Goal: Information Seeking & Learning: Learn about a topic

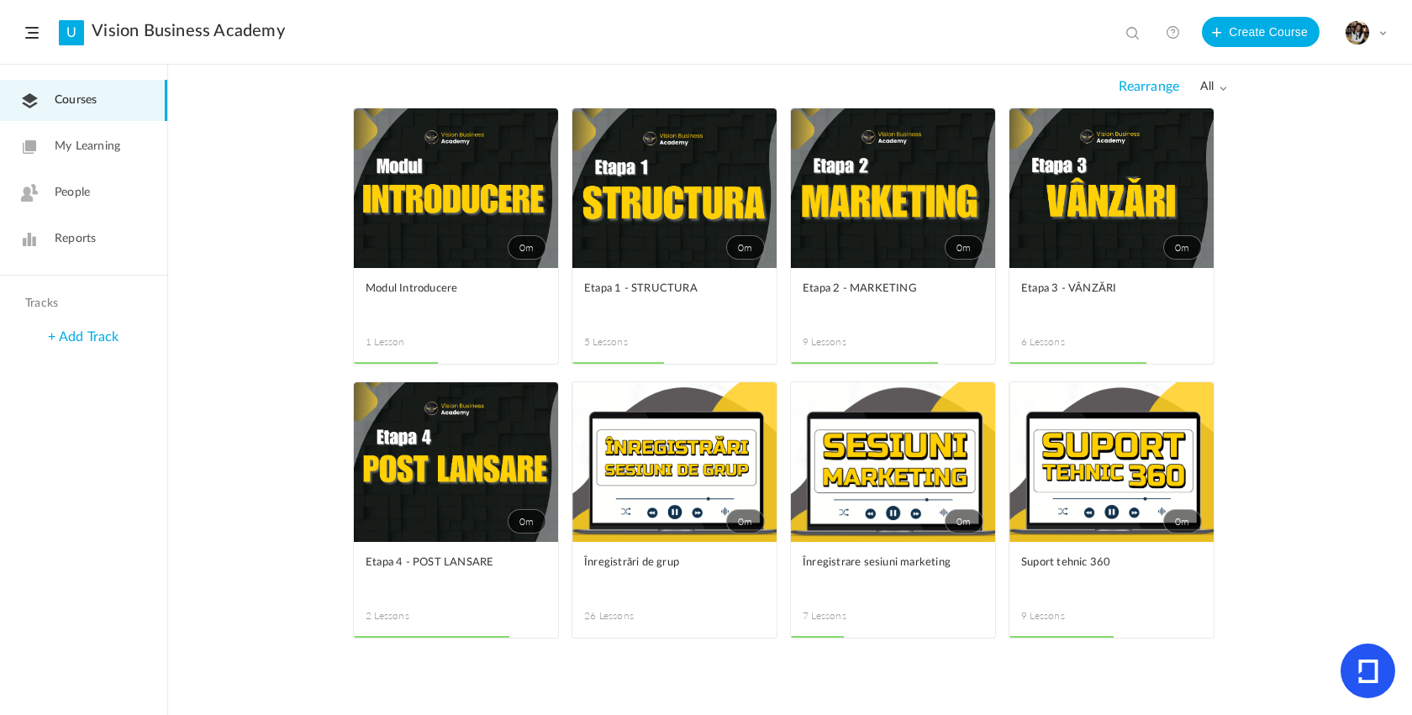
click at [1045, 523] on link "0m" at bounding box center [1111, 462] width 204 height 160
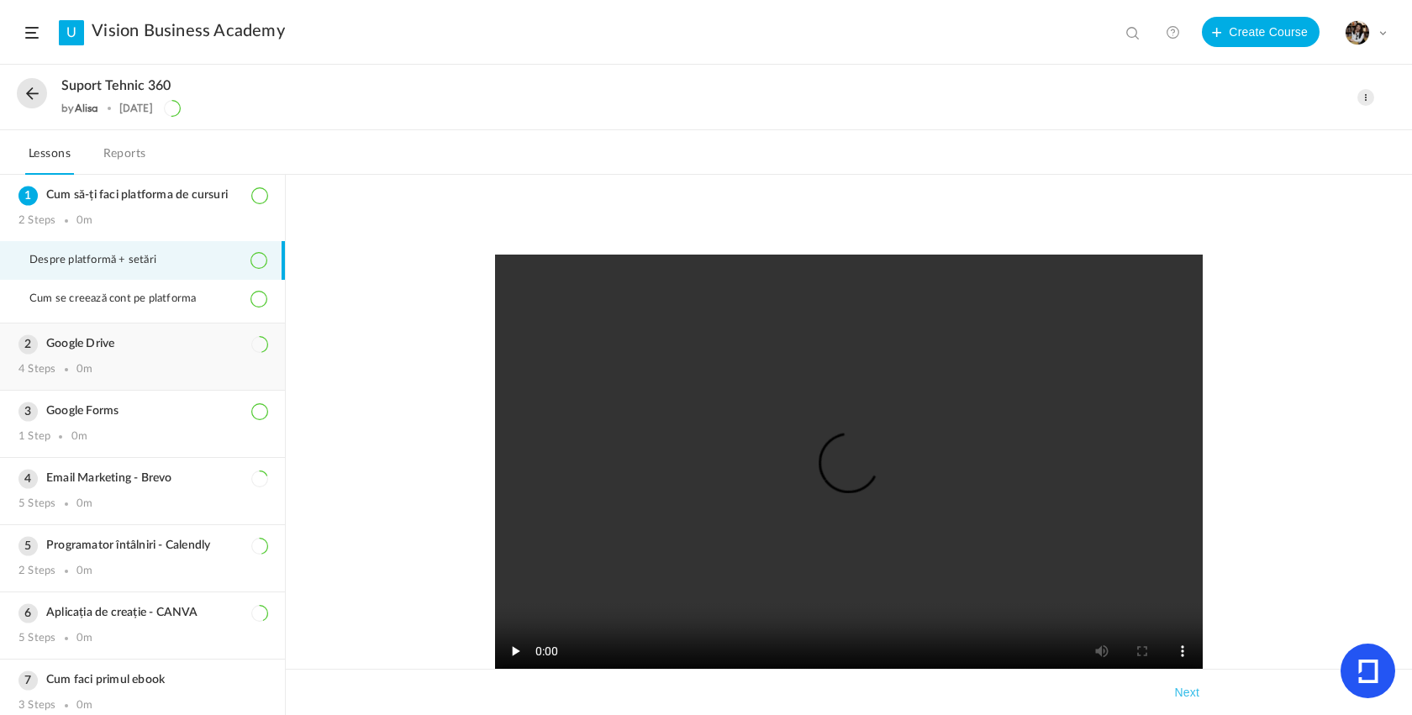
scroll to position [94, 0]
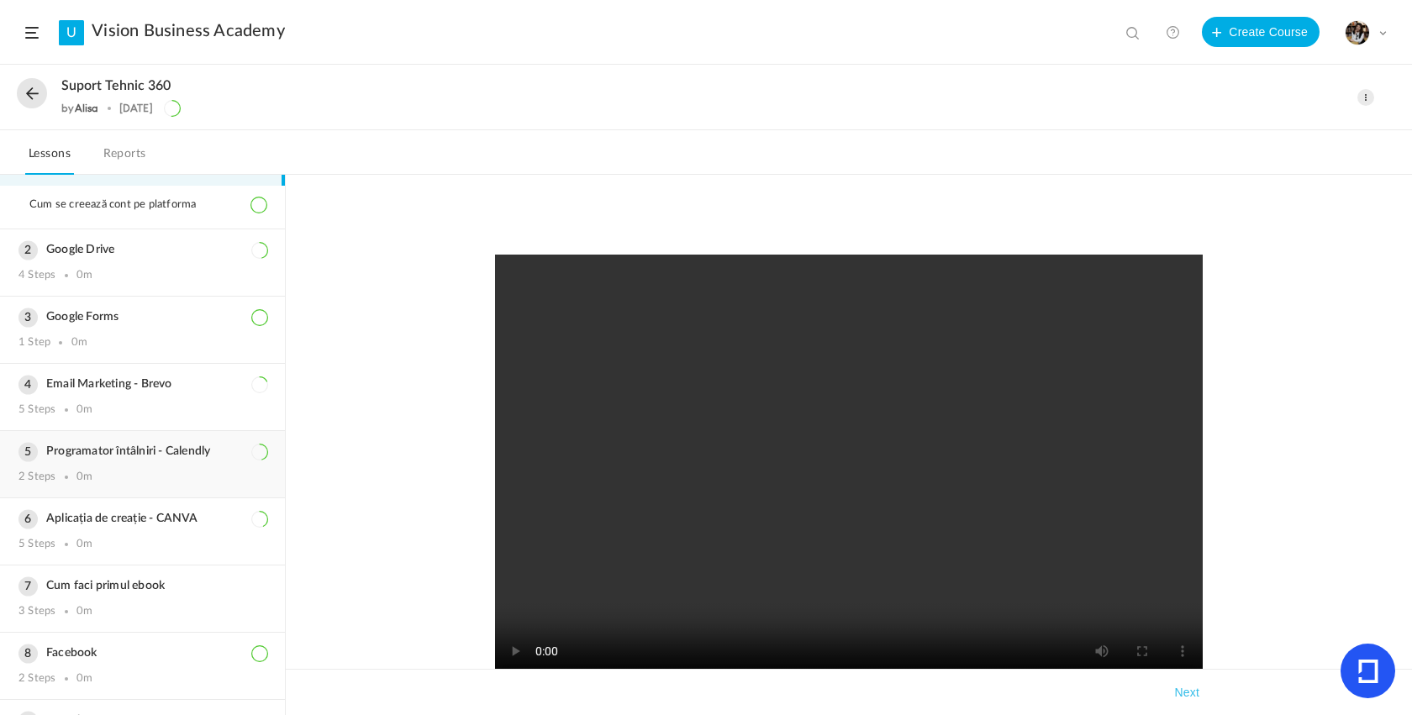
click at [144, 459] on h3 "Programator întâlniri - Calendly" at bounding box center [142, 452] width 248 height 14
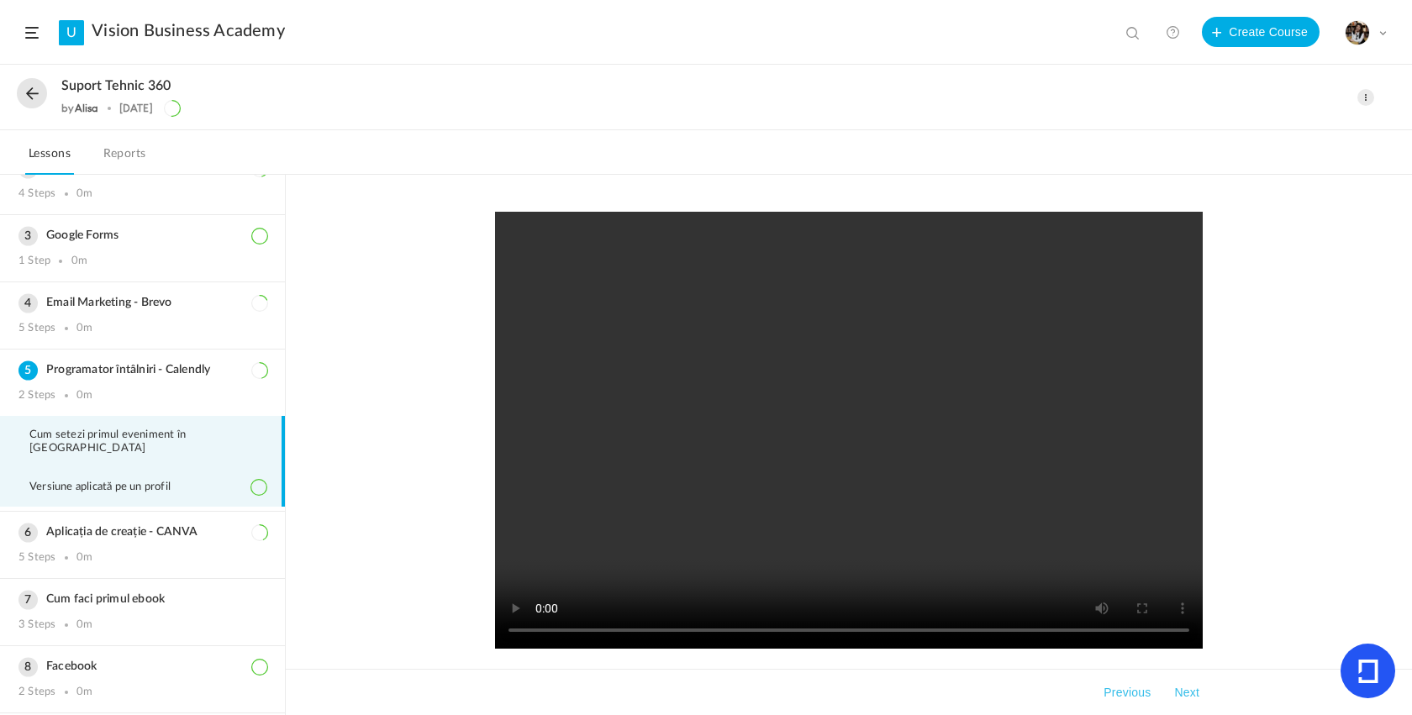
click at [153, 485] on span "Versiune aplicată pe un profil" at bounding box center [110, 487] width 162 height 13
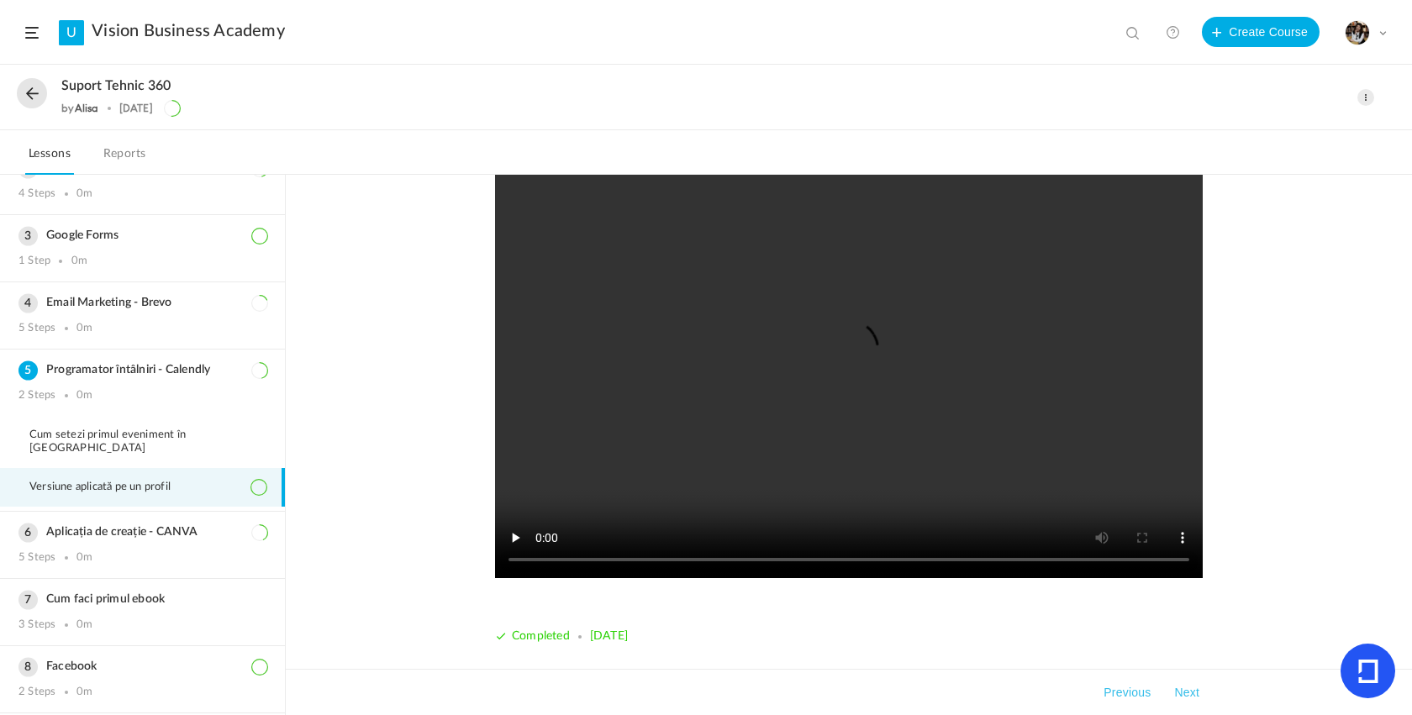
scroll to position [71, 0]
click at [30, 97] on button at bounding box center [32, 93] width 30 height 30
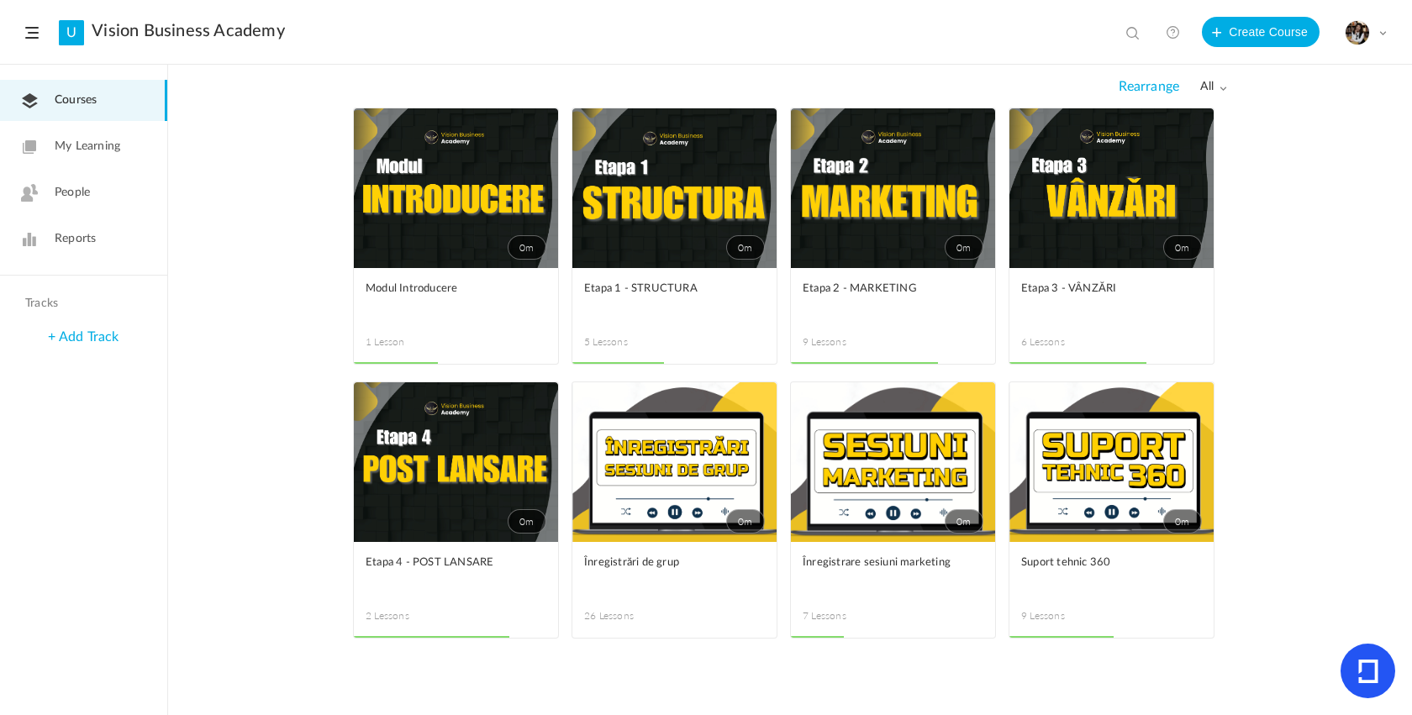
click at [720, 208] on link "0m" at bounding box center [674, 188] width 204 height 160
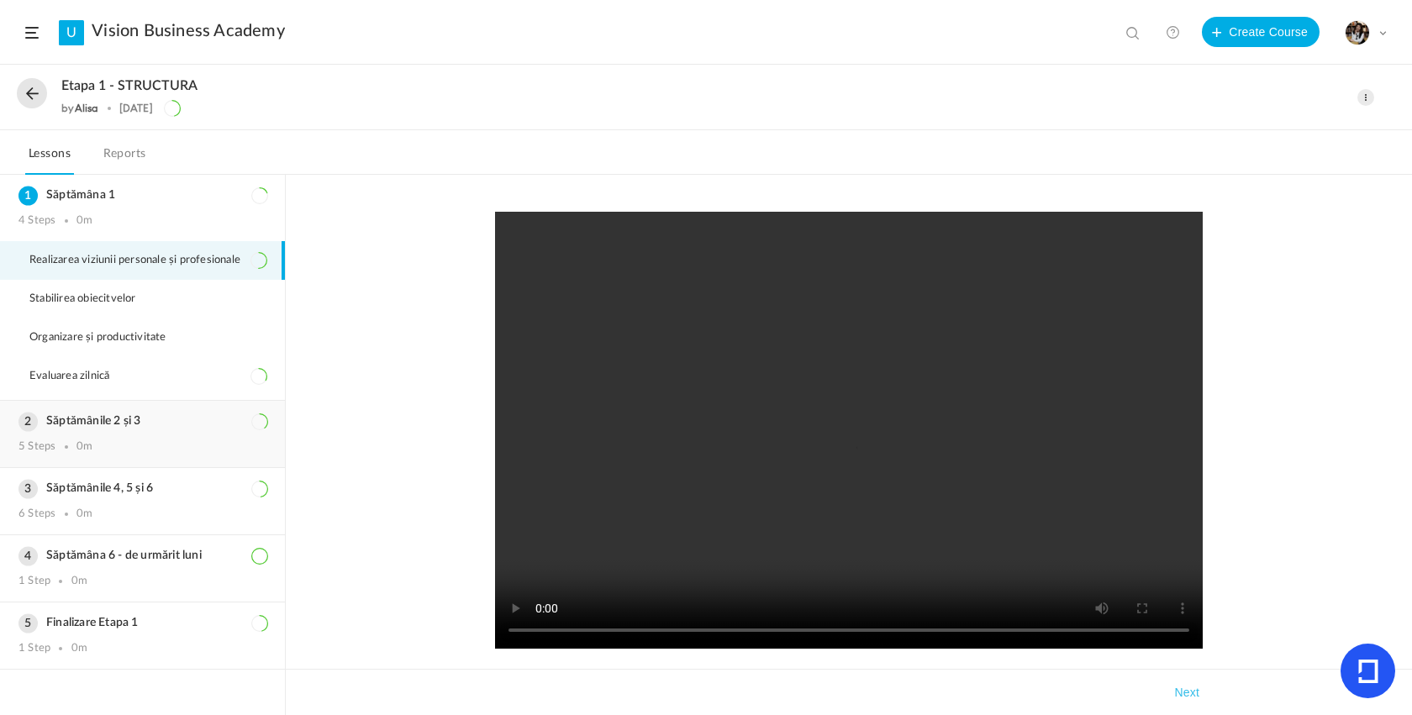
click at [114, 451] on div "5 Steps 0m" at bounding box center [142, 446] width 248 height 13
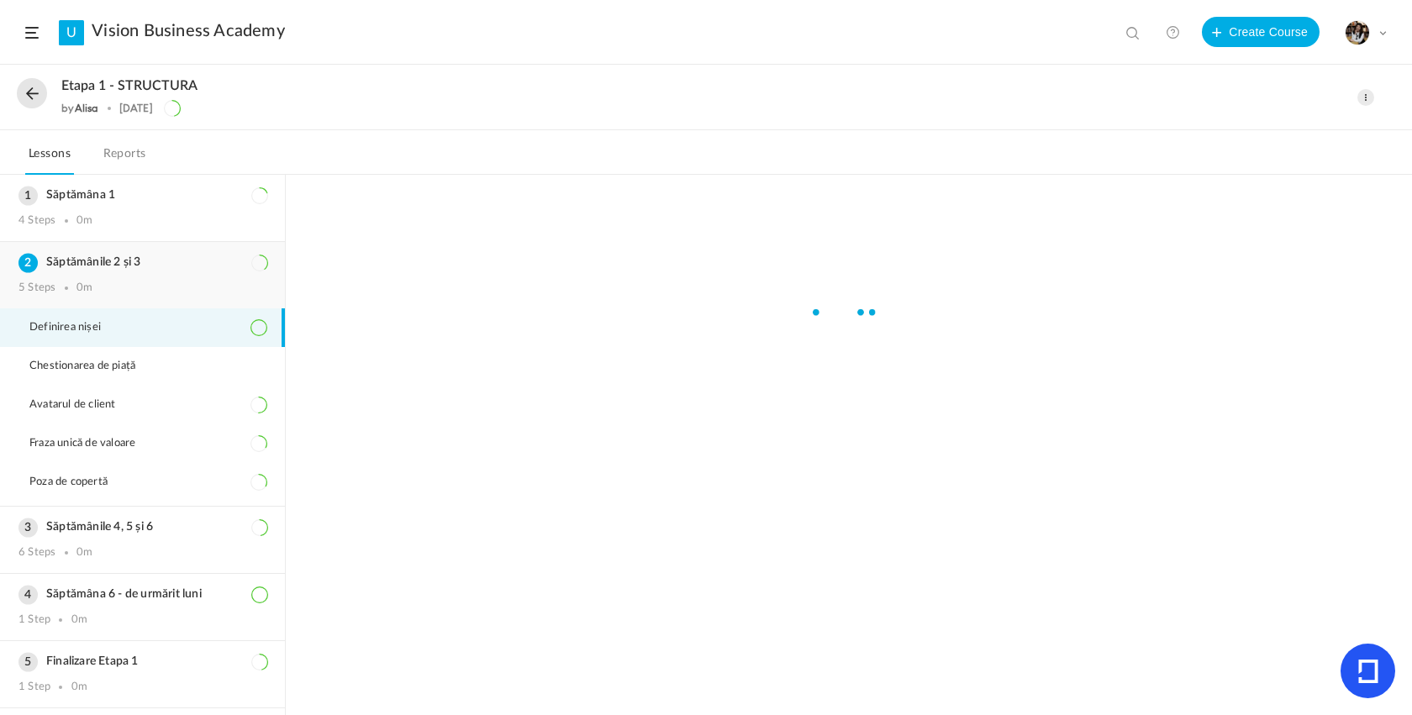
scroll to position [2, 0]
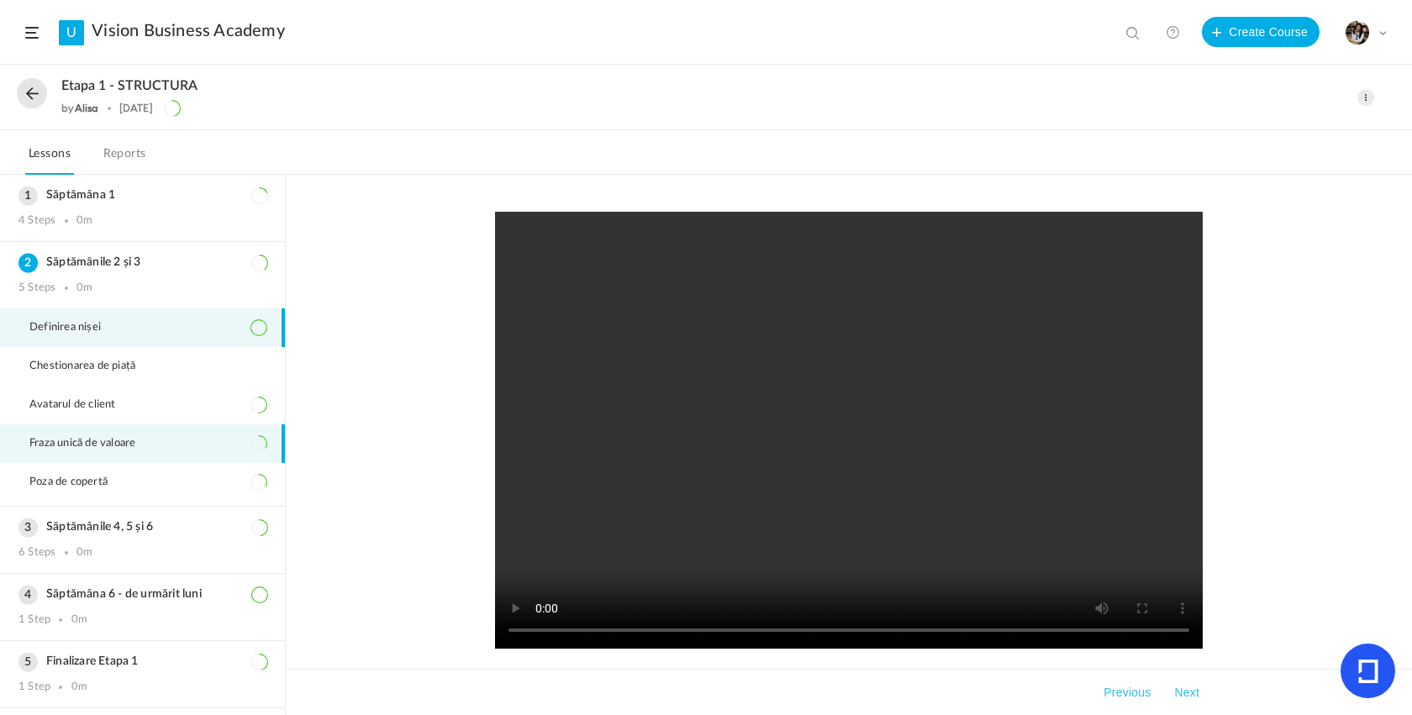
click at [114, 450] on span "Fraza unică de valoare" at bounding box center [92, 443] width 127 height 13
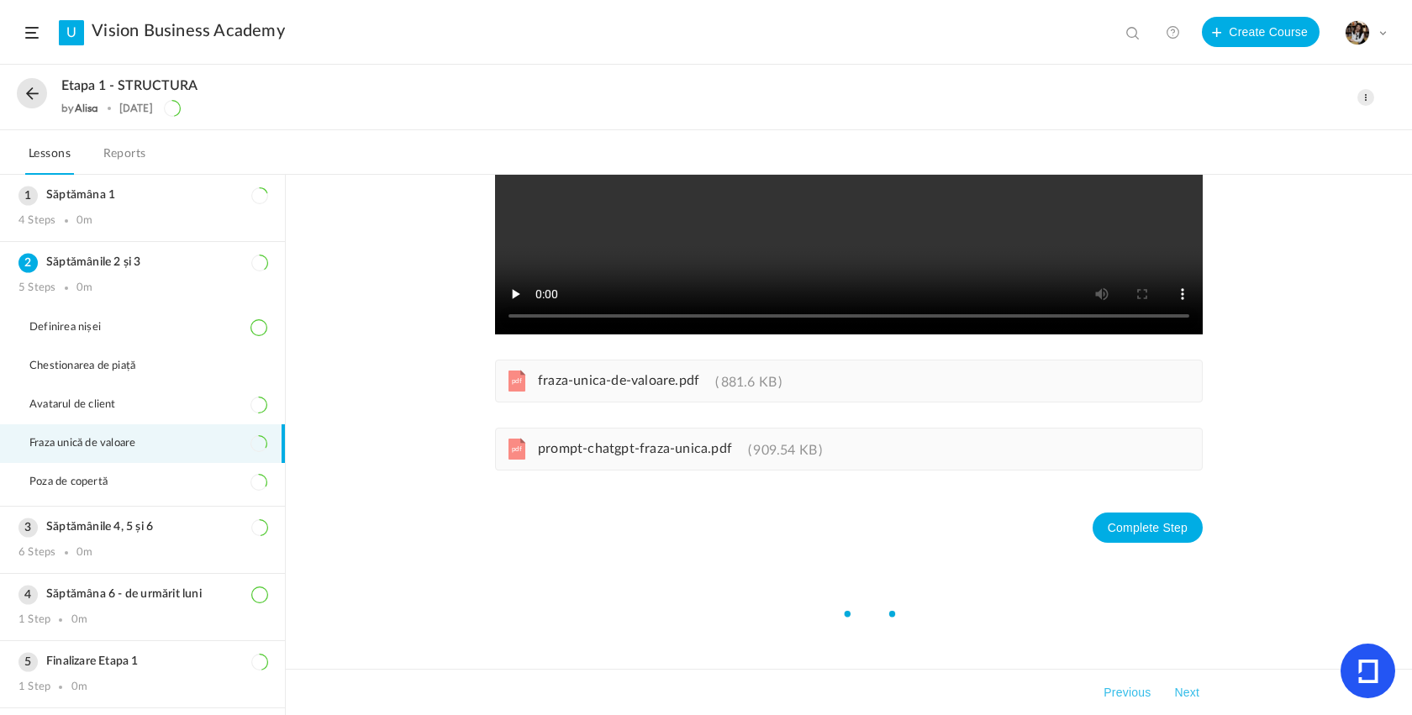
scroll to position [318, 0]
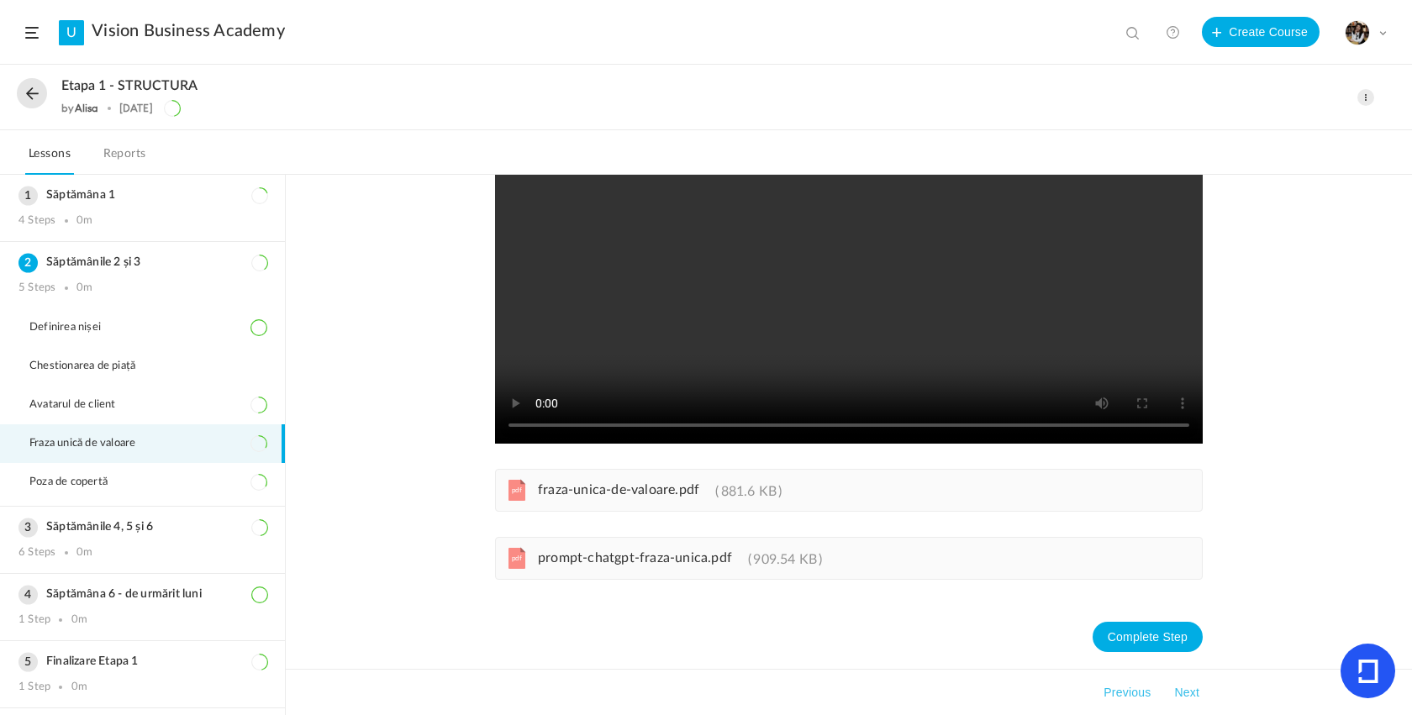
click at [616, 484] on div "pdf fraza-unica-de-valoare.pdf 881.6 KB pdf prompt-chatgpt-fraza-unica.pdf 909.…" at bounding box center [849, 338] width 708 height 662
click at [655, 490] on div "pdf fraza-unica-de-valoare.pdf 881.6 KB pdf prompt-chatgpt-fraza-unica.pdf 909.…" at bounding box center [849, 338] width 708 height 662
click at [696, 498] on link "pdf fraza-unica-de-valoare.pdf 881.6 KB" at bounding box center [653, 493] width 256 height 13
click at [94, 487] on span "Poza de copertă" at bounding box center [78, 482] width 99 height 13
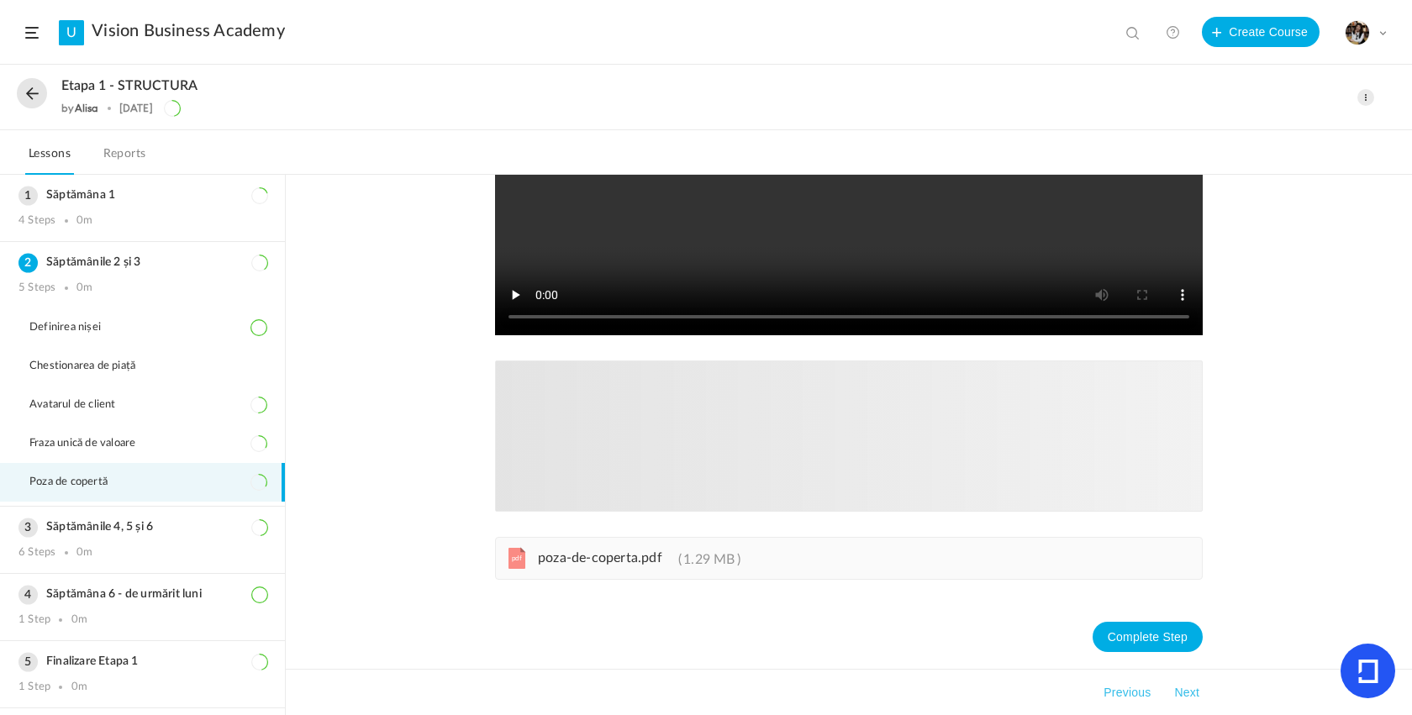
scroll to position [314, 0]
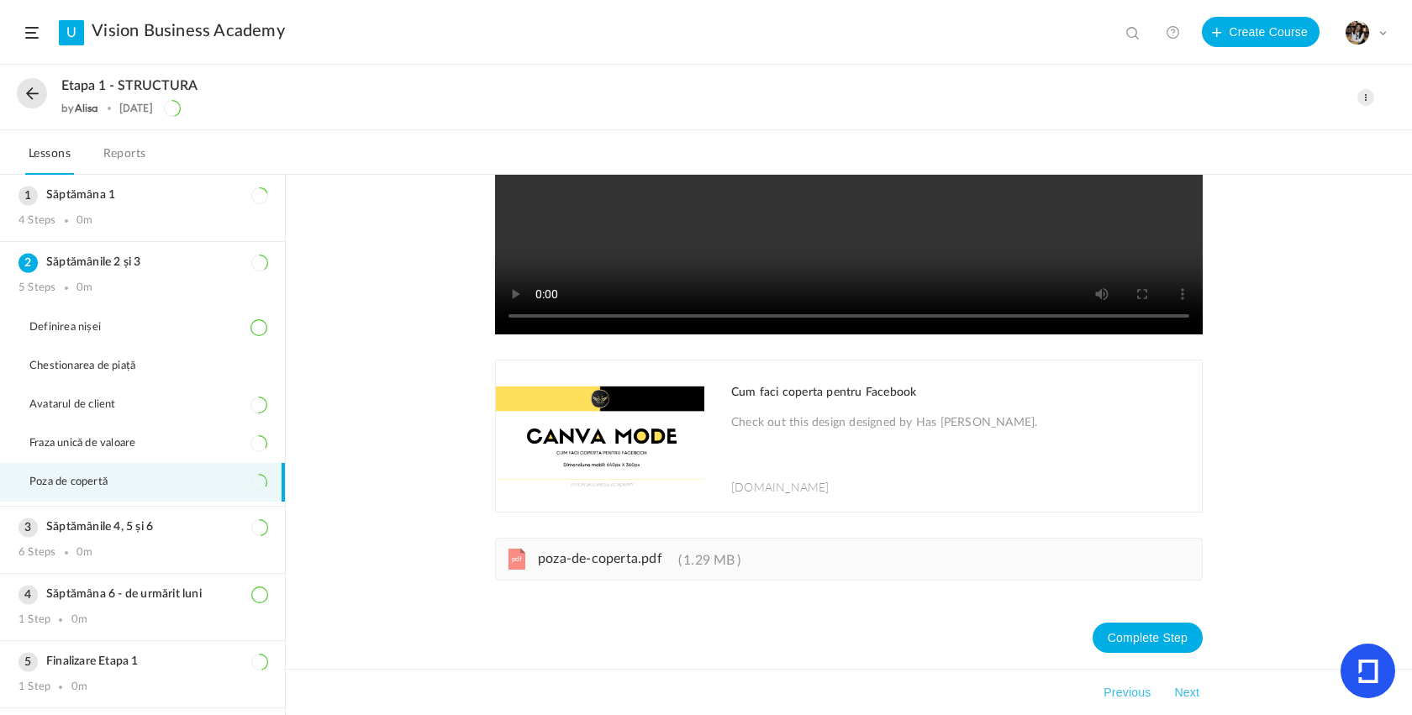
click at [750, 441] on p "Check out this design designed by Has [PERSON_NAME]." at bounding box center [958, 434] width 454 height 42
click at [689, 548] on div "pdf poza-de-coperta.pdf 1.29 MB" at bounding box center [849, 558] width 708 height 43
click at [140, 523] on h3 "Săptămânile 4, 5 și 6" at bounding box center [142, 527] width 248 height 14
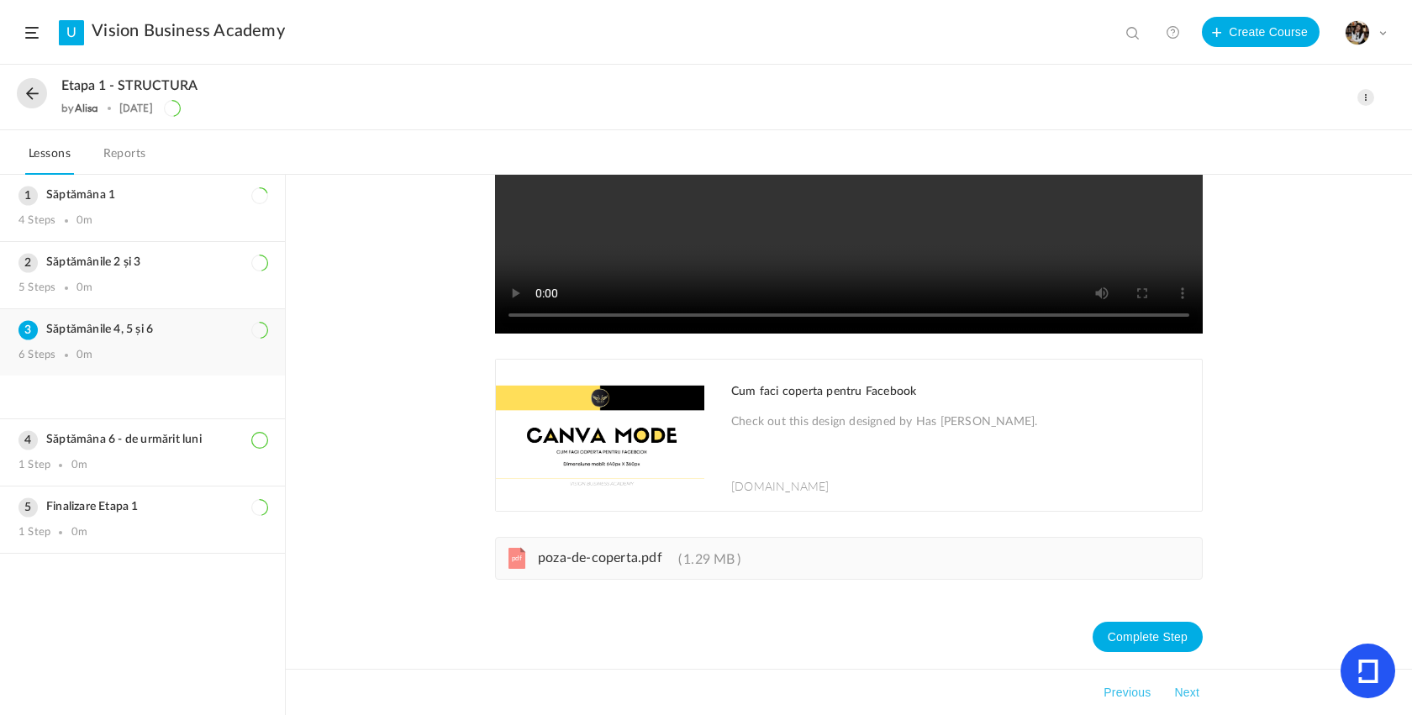
scroll to position [0, 0]
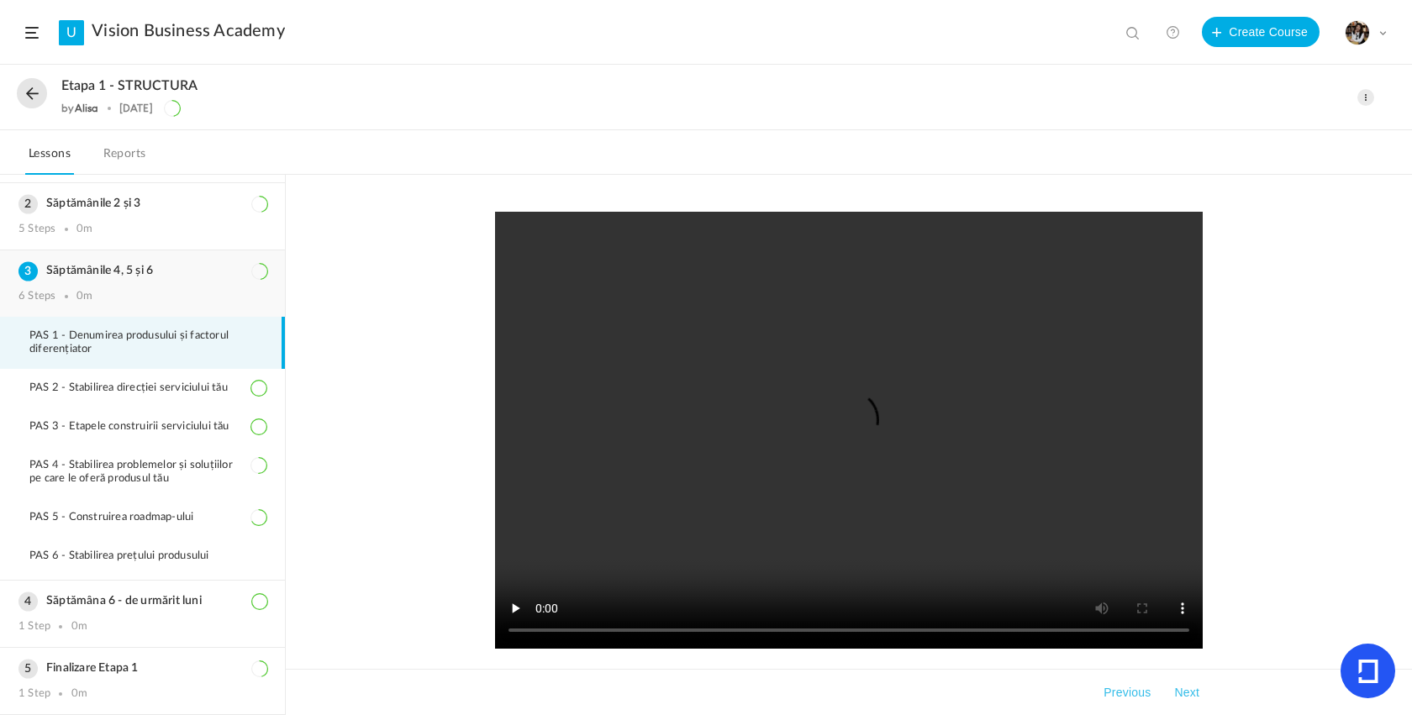
scroll to position [67, 0]
click at [148, 511] on span "PAS 5 - Construirea roadmap-ului" at bounding box center [121, 517] width 185 height 13
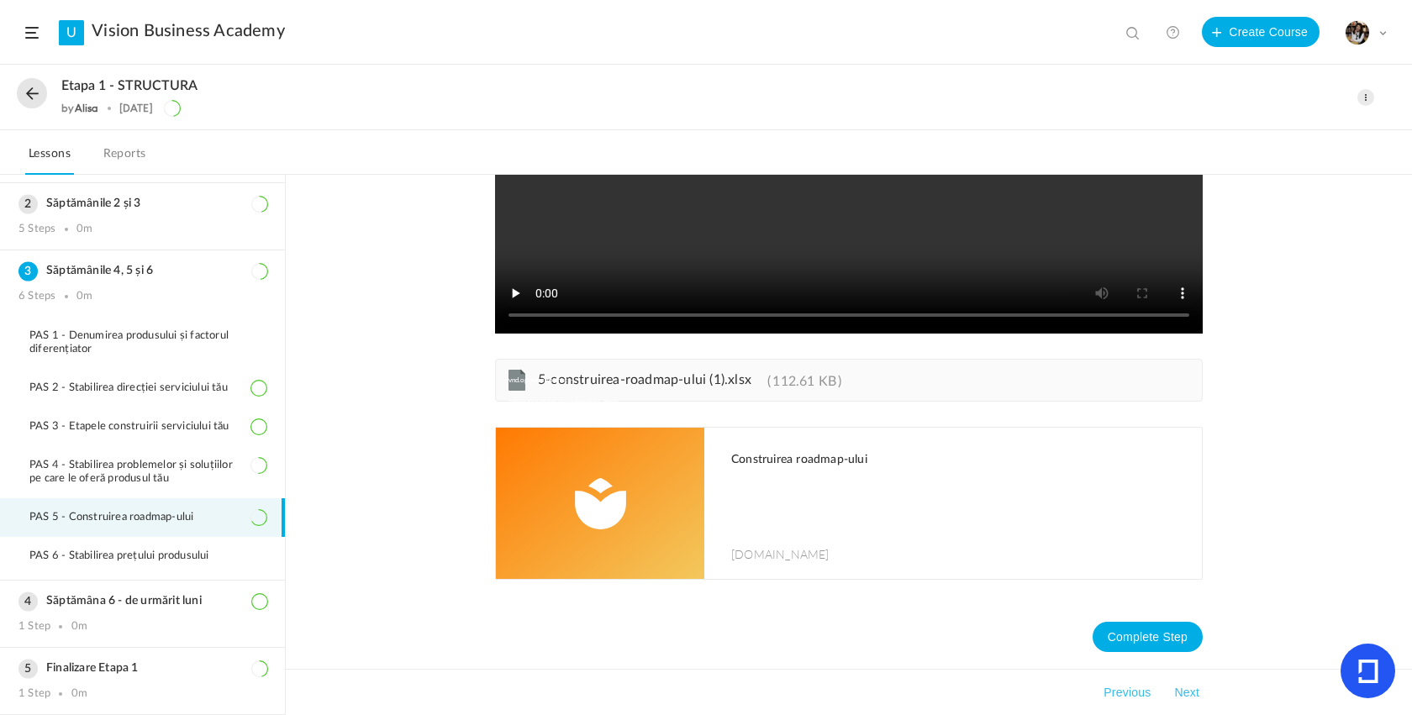
scroll to position [316, 0]
click at [647, 367] on div "vnd.openxmlformats-officedocument.spreadsheetml.sheet 5-construirea-roadmap-ulu…" at bounding box center [849, 380] width 708 height 43
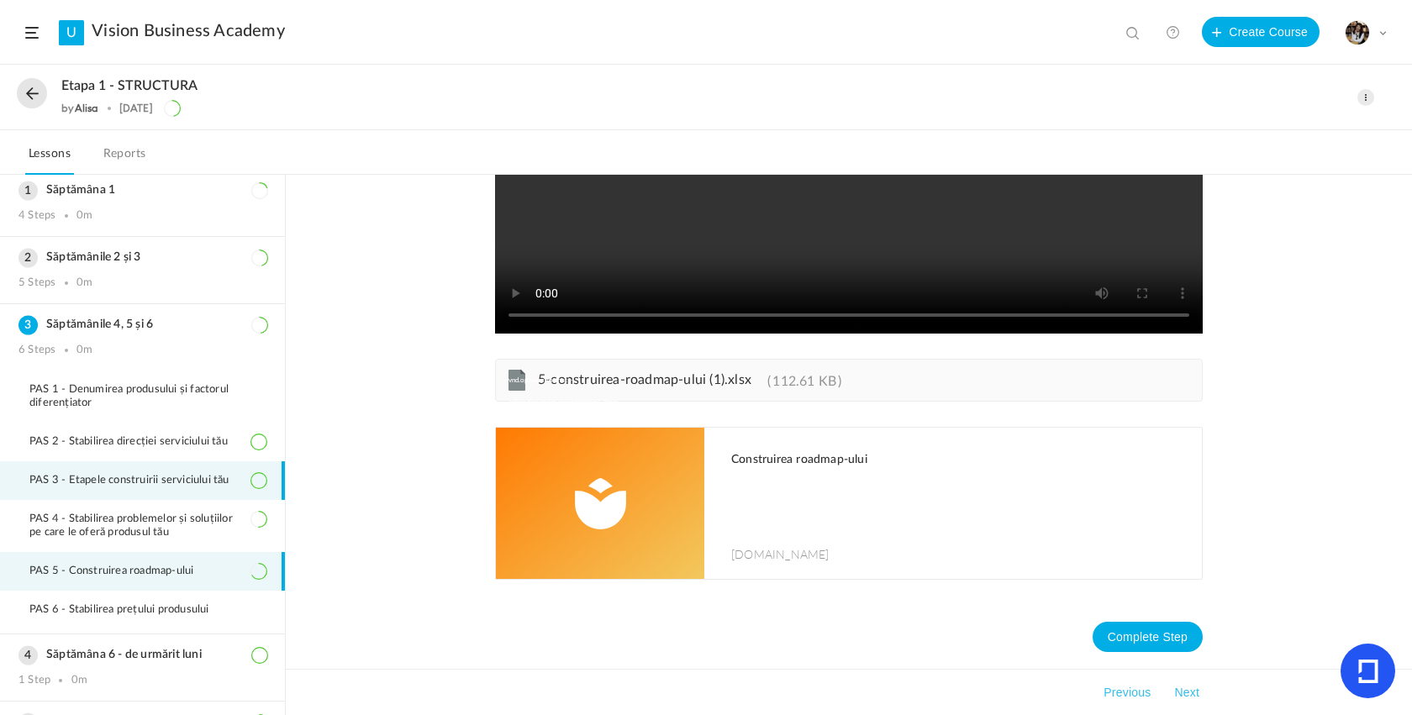
scroll to position [3, 0]
click at [127, 266] on h3 "Săptămânile 2 și 3" at bounding box center [142, 259] width 248 height 14
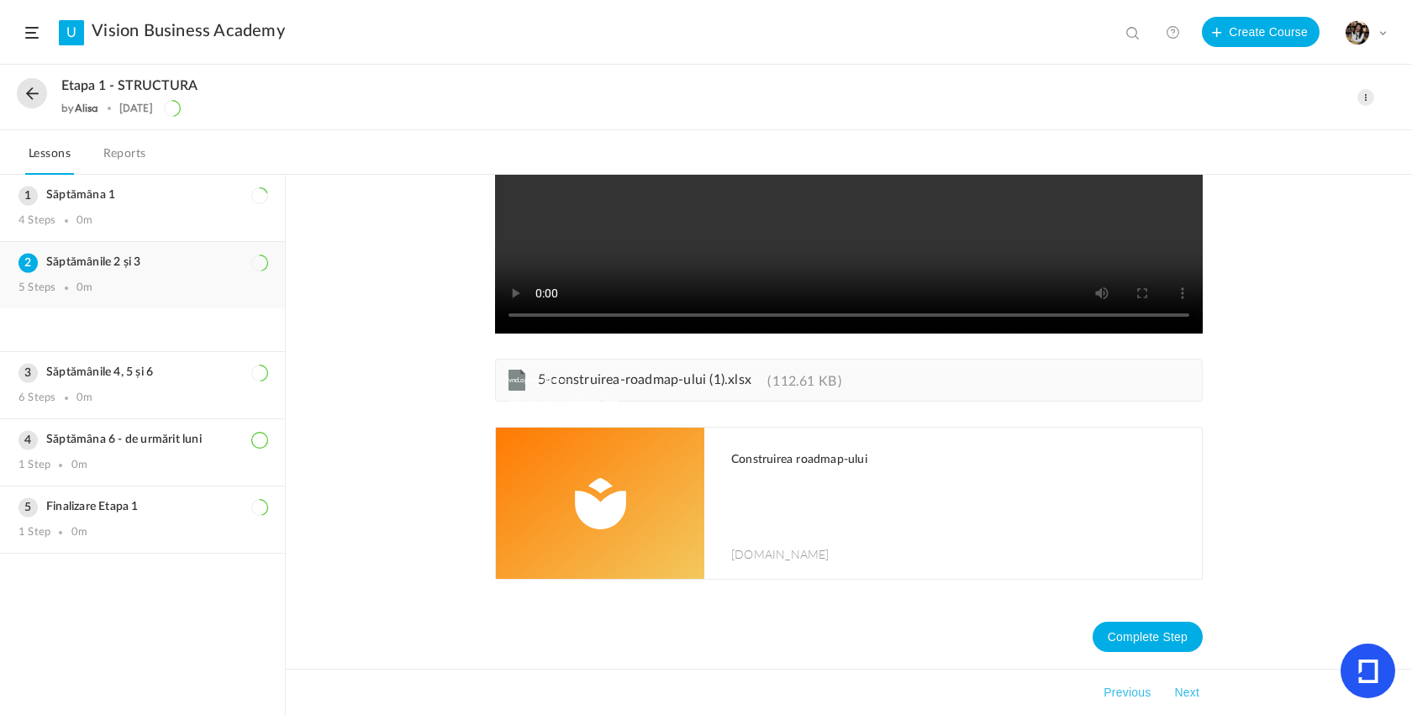
scroll to position [0, 0]
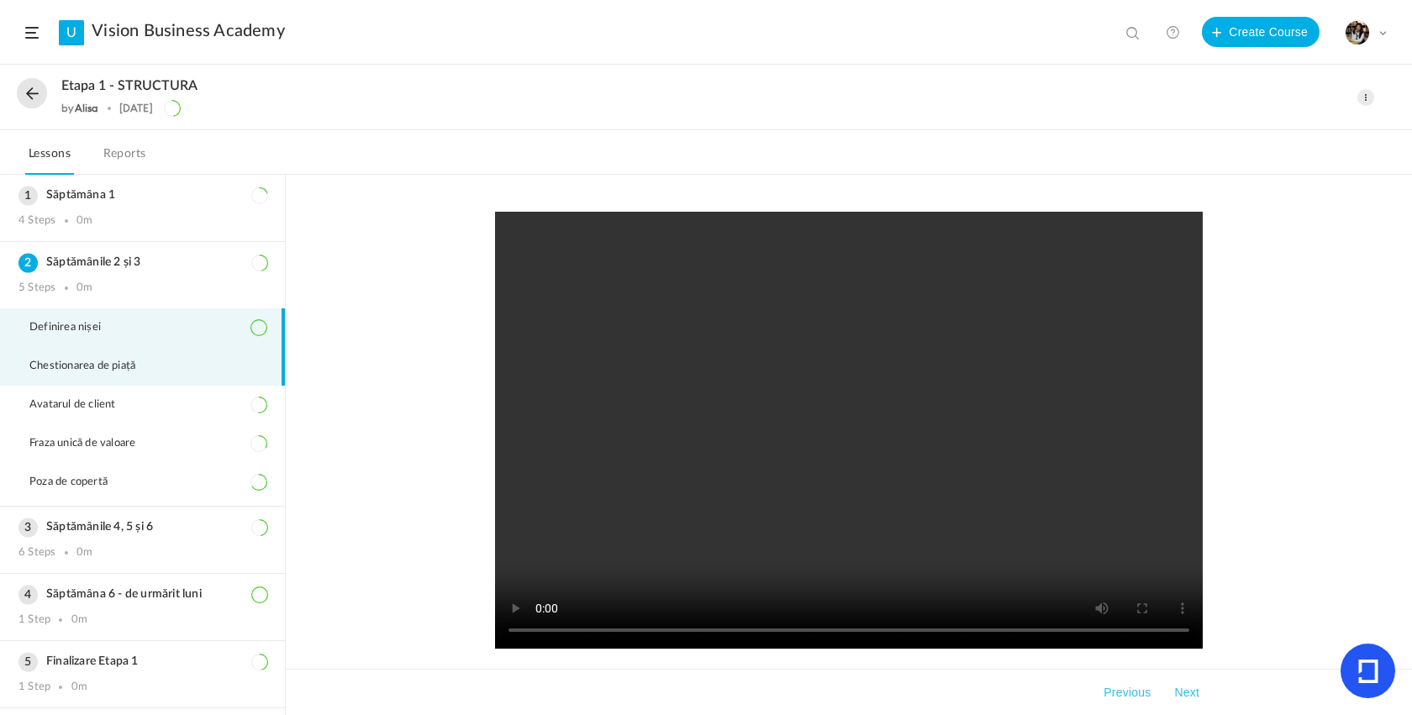
click at [176, 376] on li "Chestionarea de piață" at bounding box center [142, 366] width 285 height 39
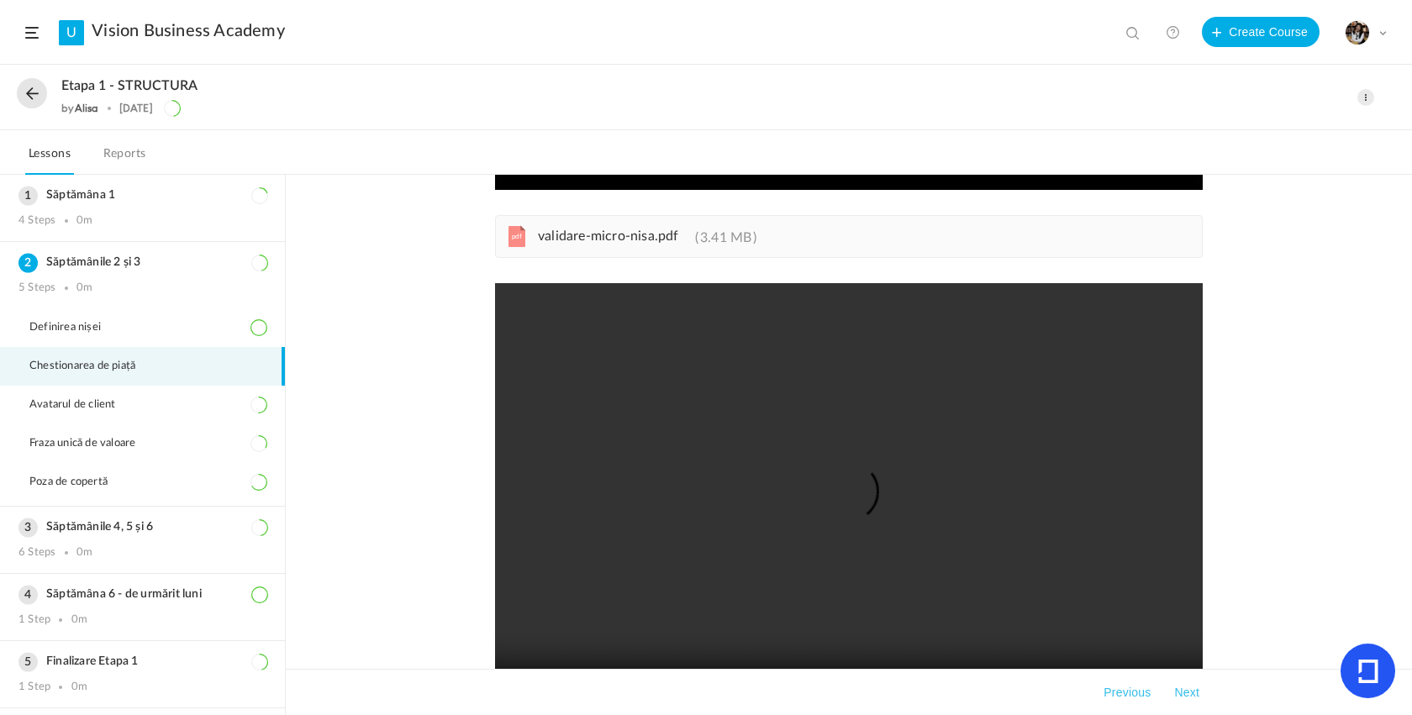
scroll to position [426, 0]
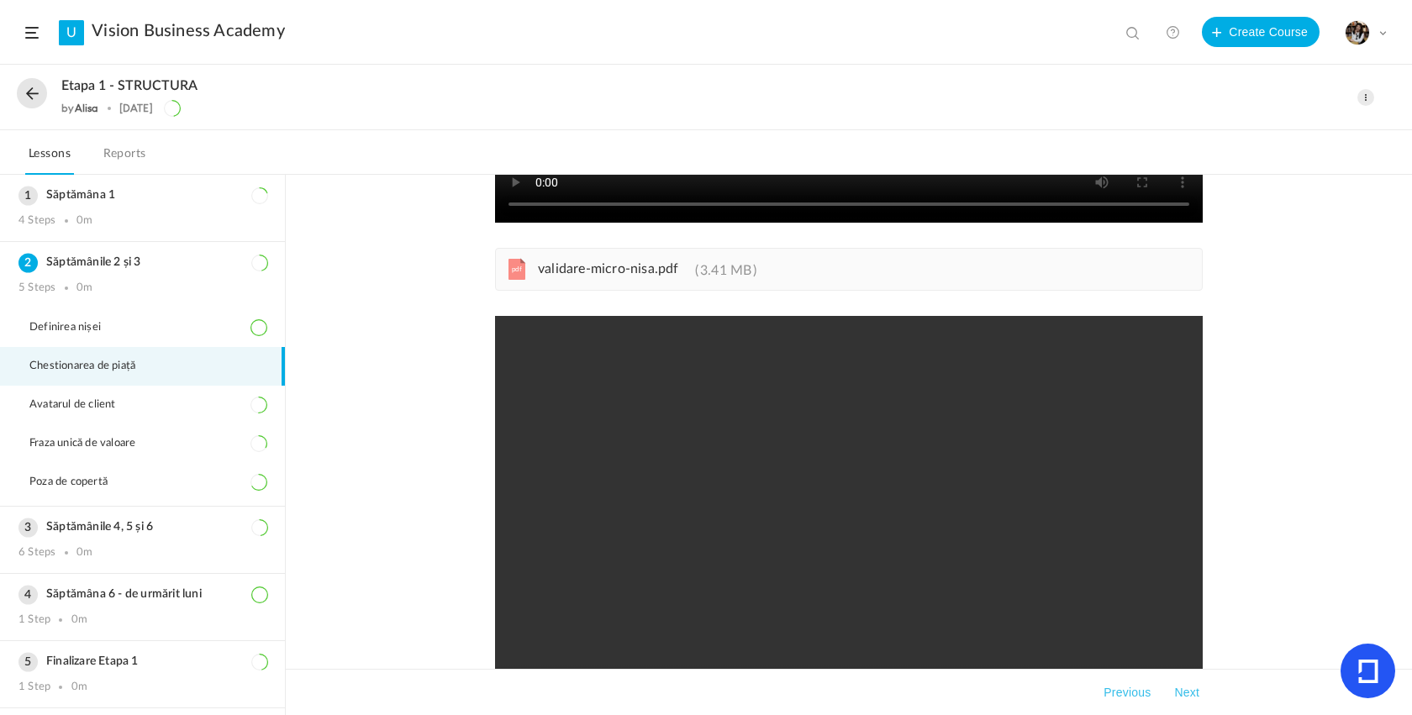
click at [611, 282] on div "pdf validare-micro-nisa.pdf 3.41 MB" at bounding box center [849, 269] width 708 height 43
click at [182, 560] on div "6 Steps 0m" at bounding box center [142, 552] width 248 height 13
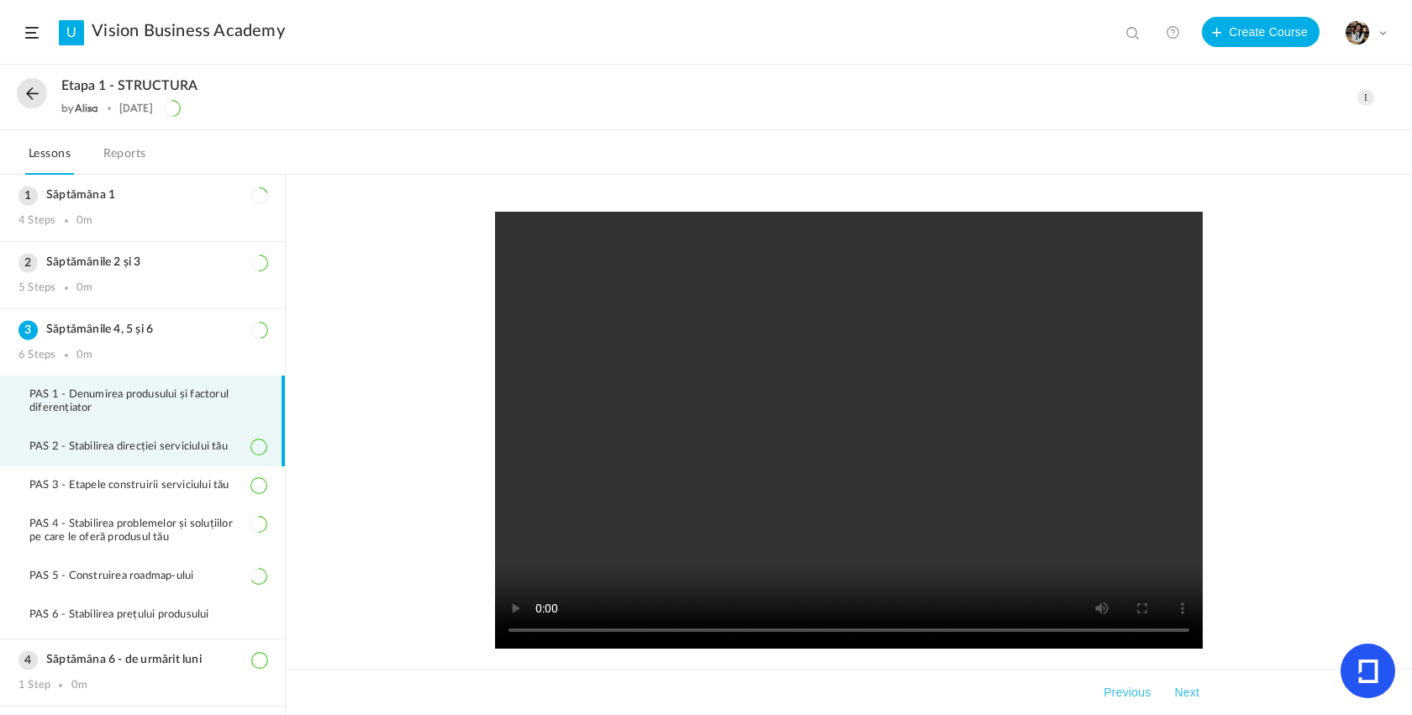
click at [117, 462] on li "PAS 2 - Stabilirea direcției serviciului tău" at bounding box center [142, 447] width 285 height 39
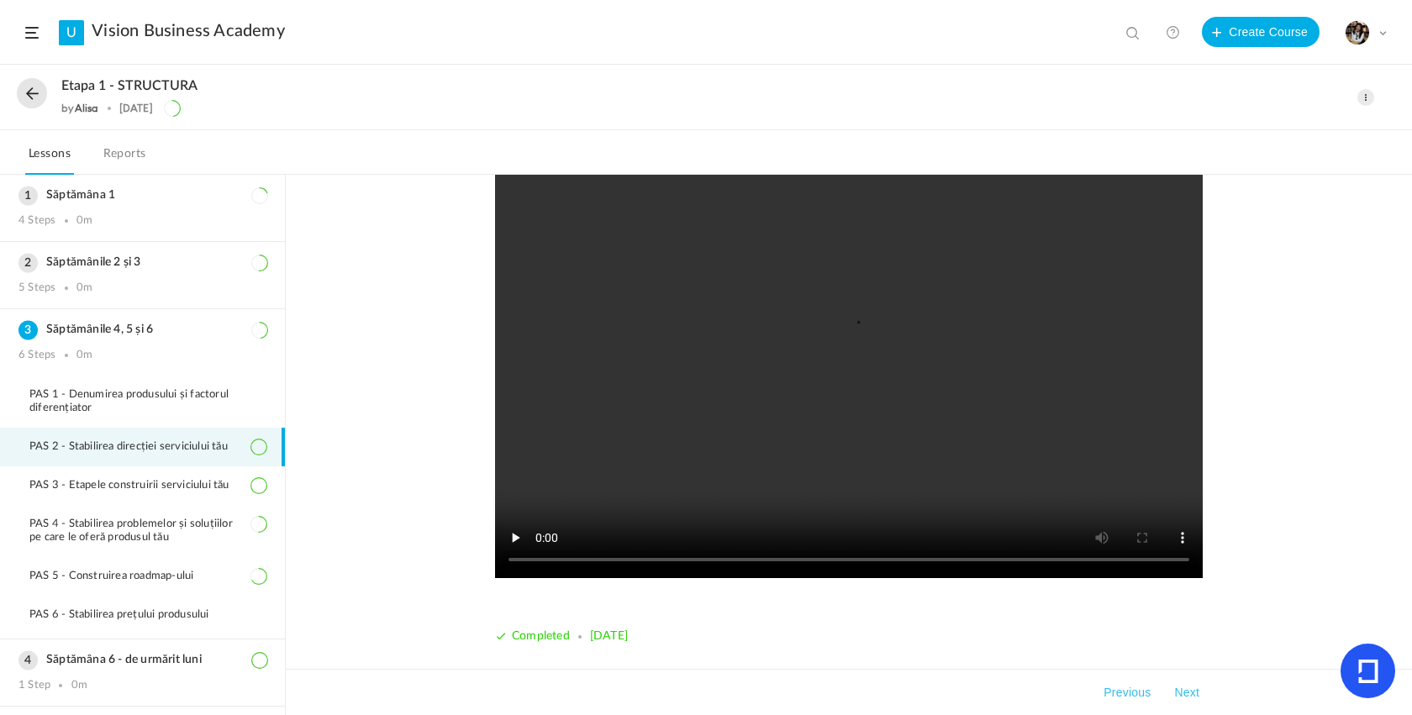
scroll to position [71, 0]
click at [124, 492] on span "PAS 3 - Etapele construirii serviciului tău" at bounding box center [139, 485] width 221 height 13
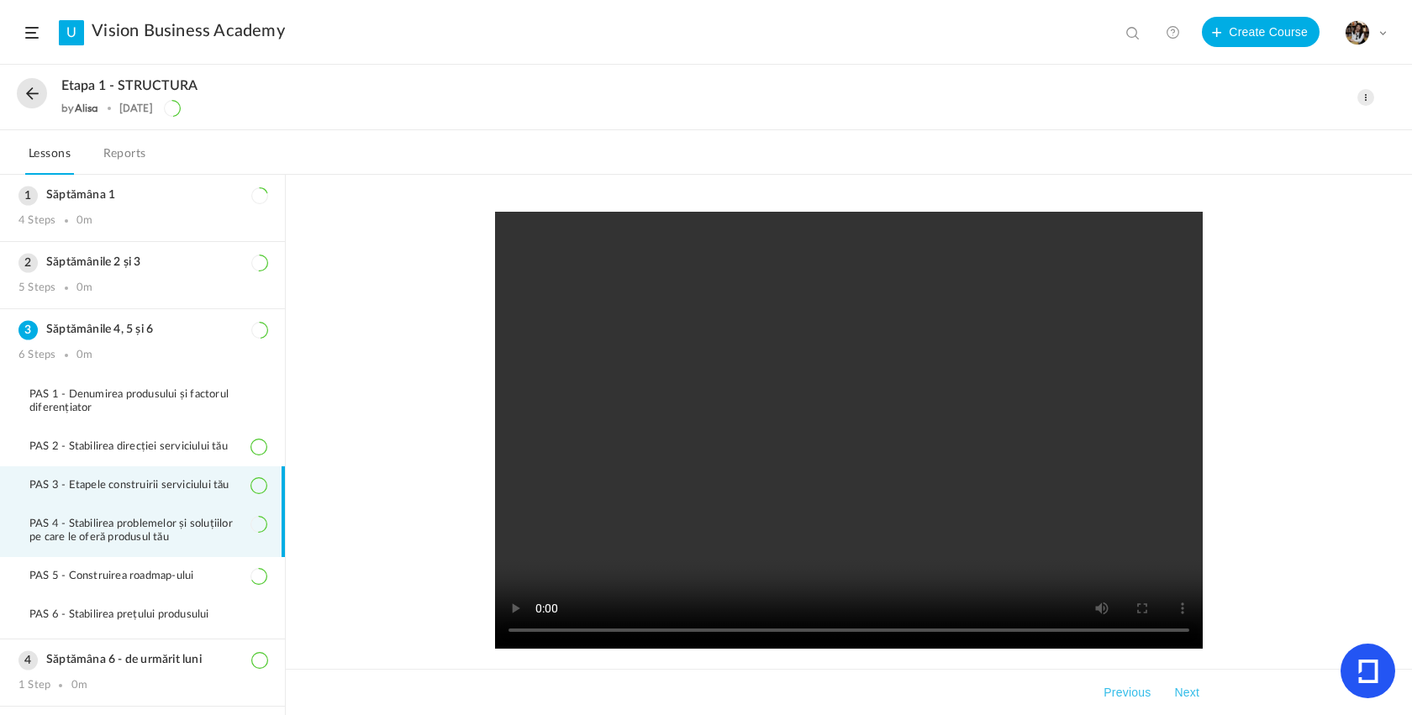
click at [152, 532] on span "PAS 4 - Stabilirea problemelor și soluțiilor pe care le oferă produsul tău" at bounding box center [147, 531] width 237 height 27
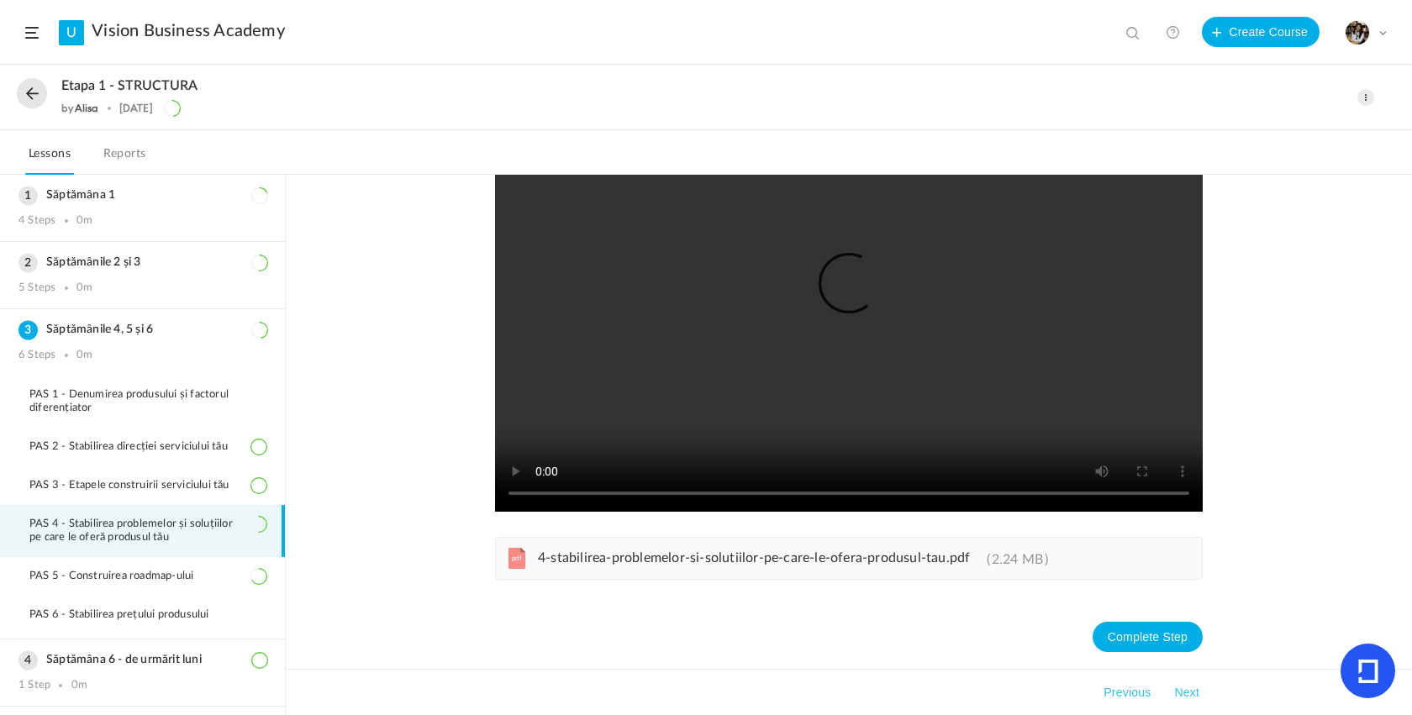
scroll to position [138, 0]
click at [703, 564] on span "4-stabilirea-problemelor-si-solutiilor-pe-care-le-ofera-produsul-tau.pdf" at bounding box center [754, 557] width 432 height 13
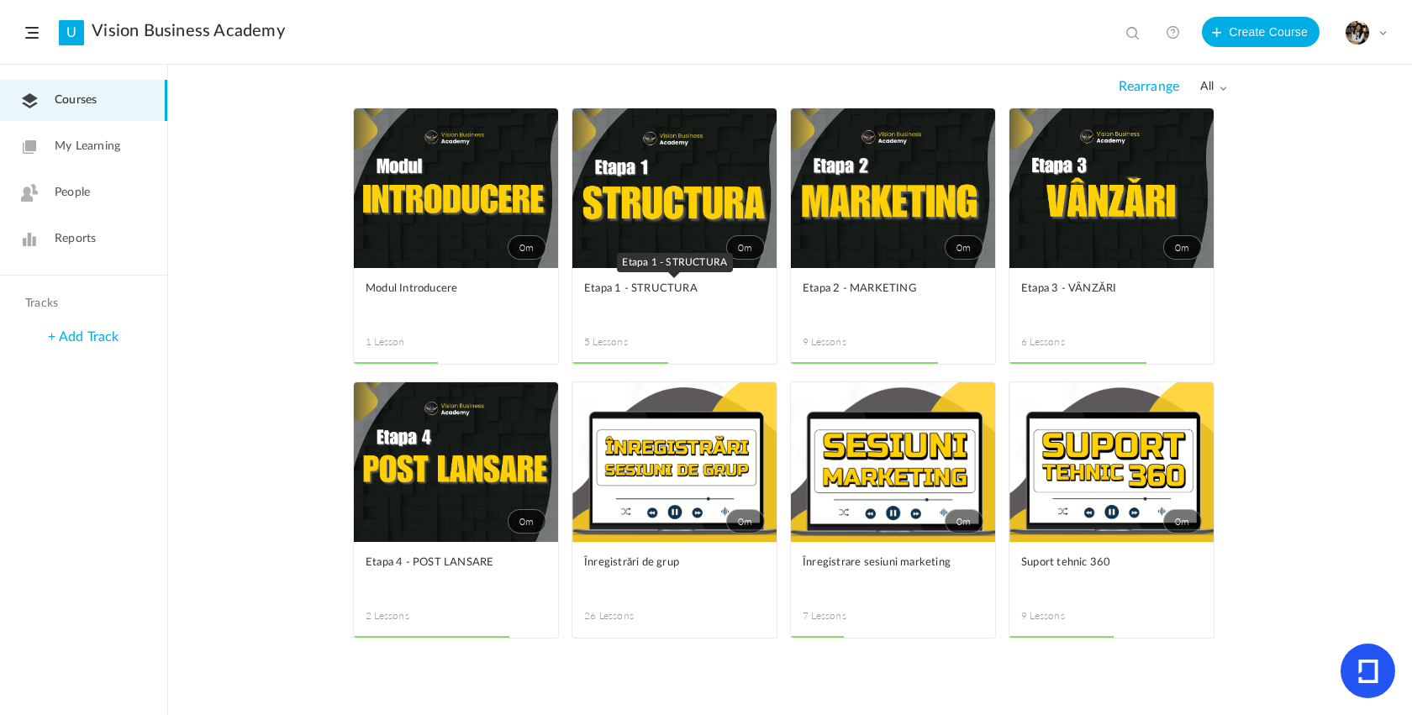
click at [704, 300] on link "Etapa 1 - STRUCTURA" at bounding box center [674, 299] width 181 height 38
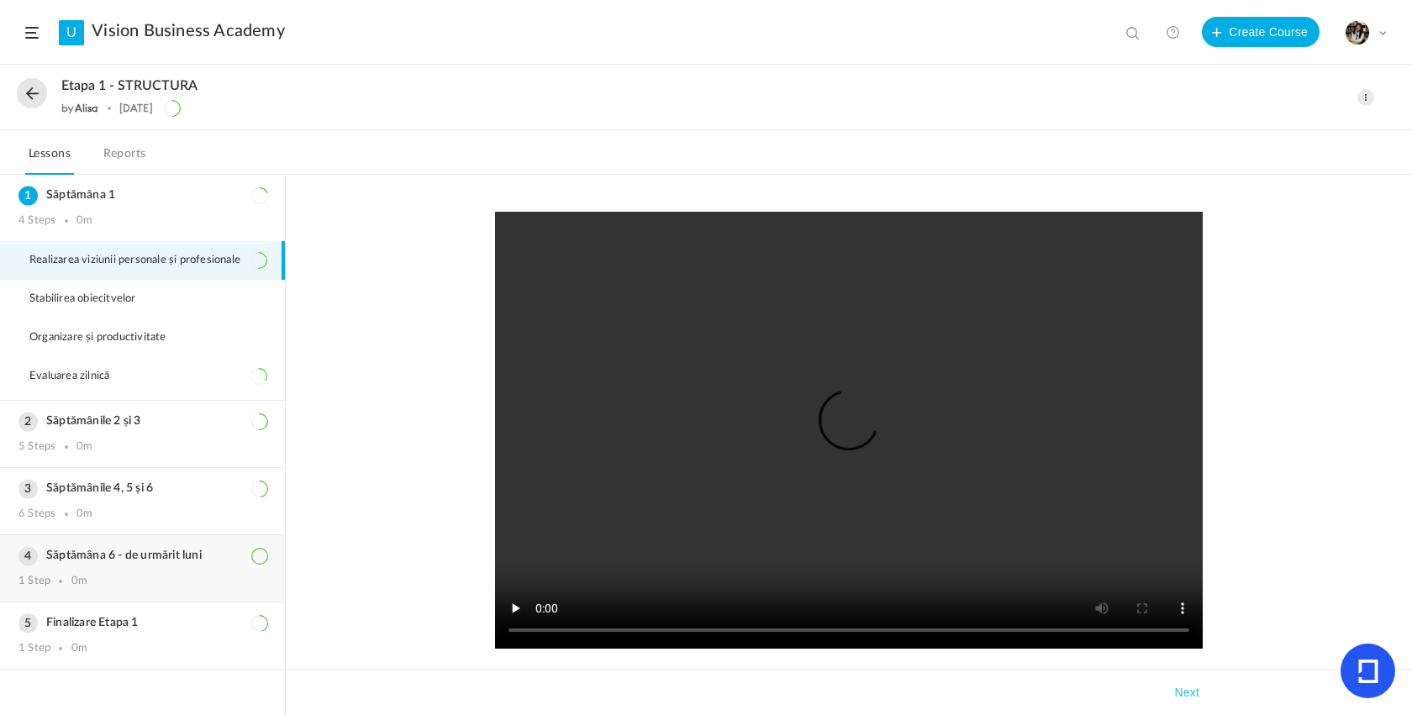
click at [136, 558] on h3 "Săptămâna 6 - de urmărit luni" at bounding box center [142, 556] width 248 height 14
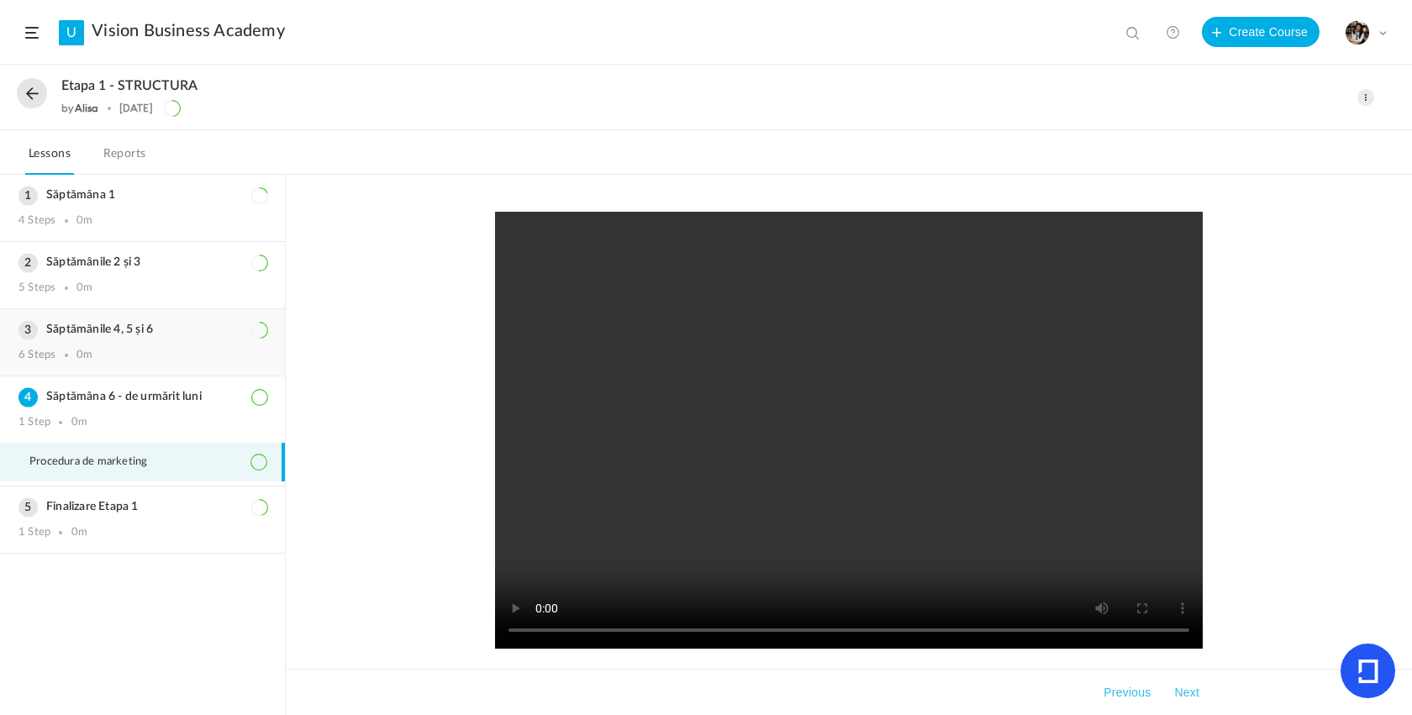
click at [129, 371] on div "Săptămânile 4, 5 și 6 6 Steps 0m" at bounding box center [142, 342] width 285 height 66
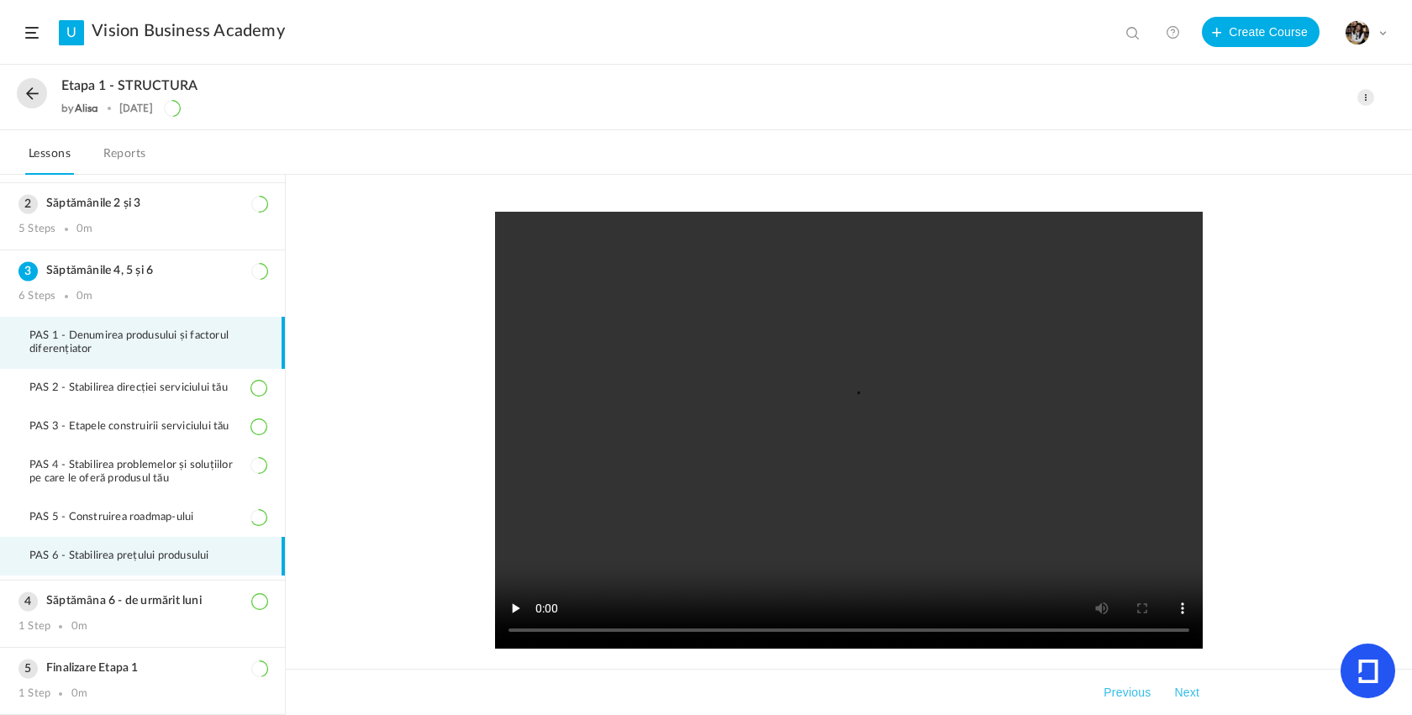
scroll to position [67, 0]
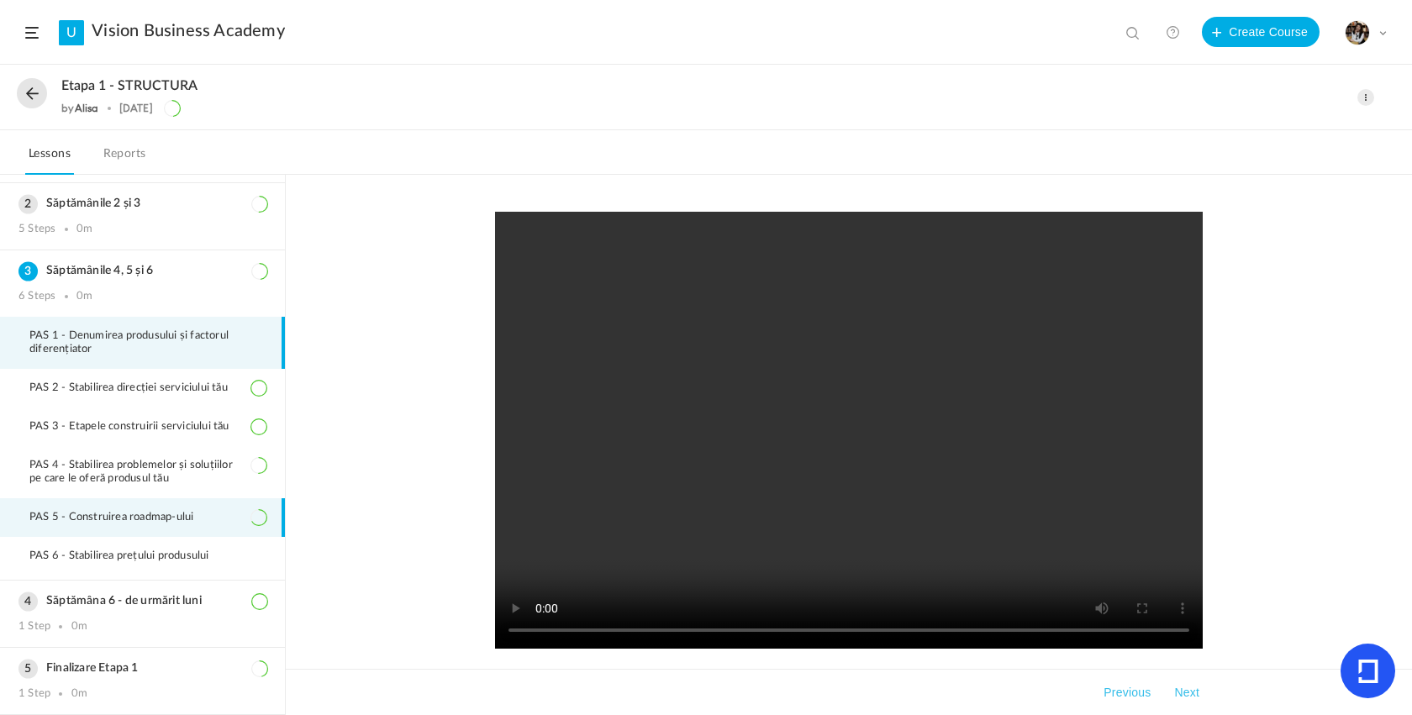
click at [155, 525] on li "PAS 5 - Construirea roadmap-ului" at bounding box center [142, 517] width 285 height 39
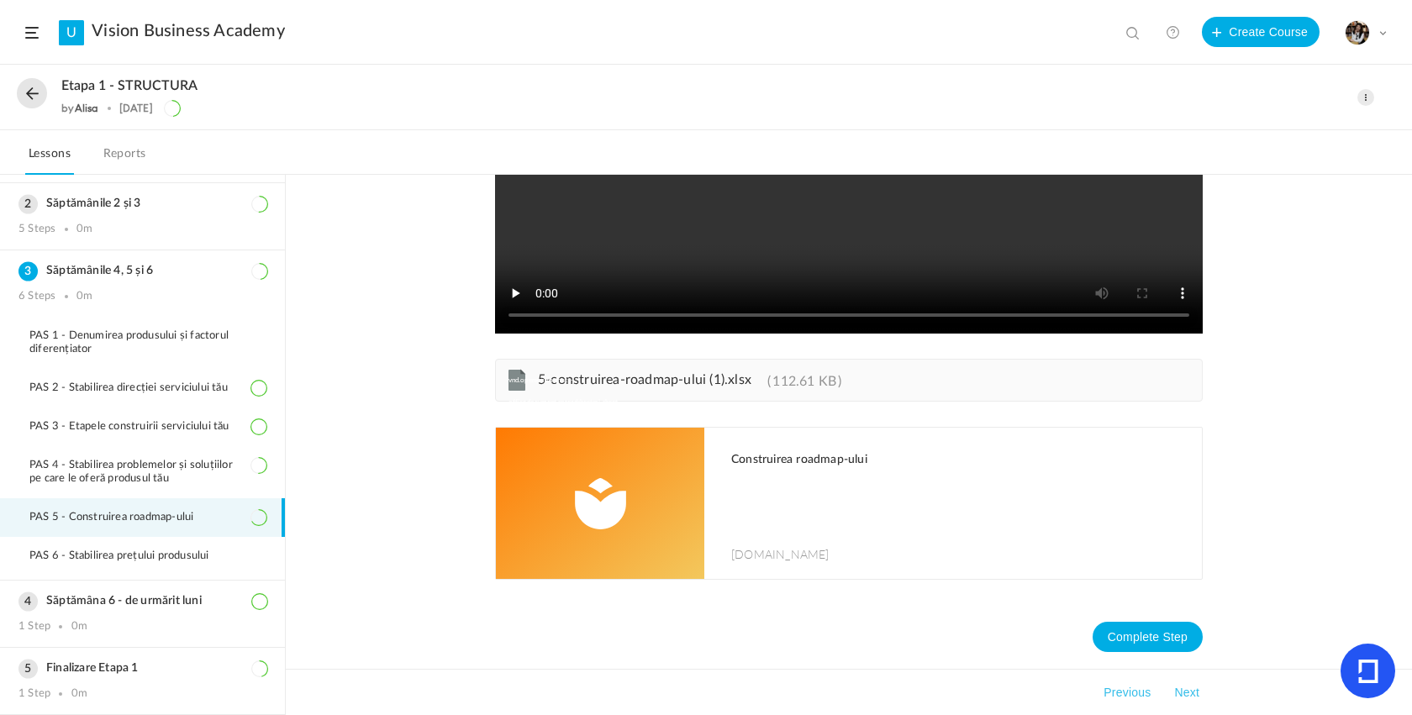
scroll to position [316, 0]
click at [764, 466] on div "Construirea roadmap-ului construirea-roadmapului.my.canva.site" at bounding box center [957, 503] width 487 height 151
click at [39, 97] on button at bounding box center [32, 93] width 30 height 30
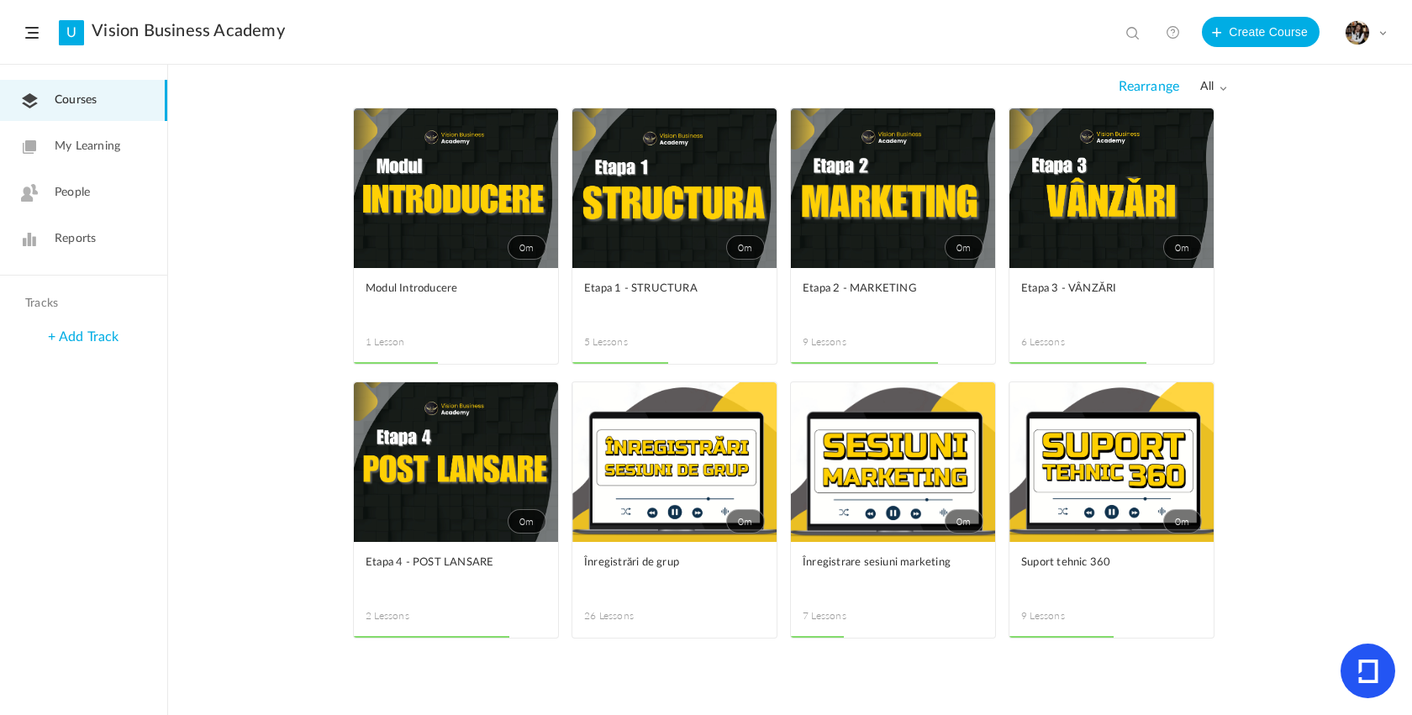
click at [1078, 596] on figcaption "Suport tehnic 360 9 Lessons" at bounding box center [1111, 590] width 204 height 96
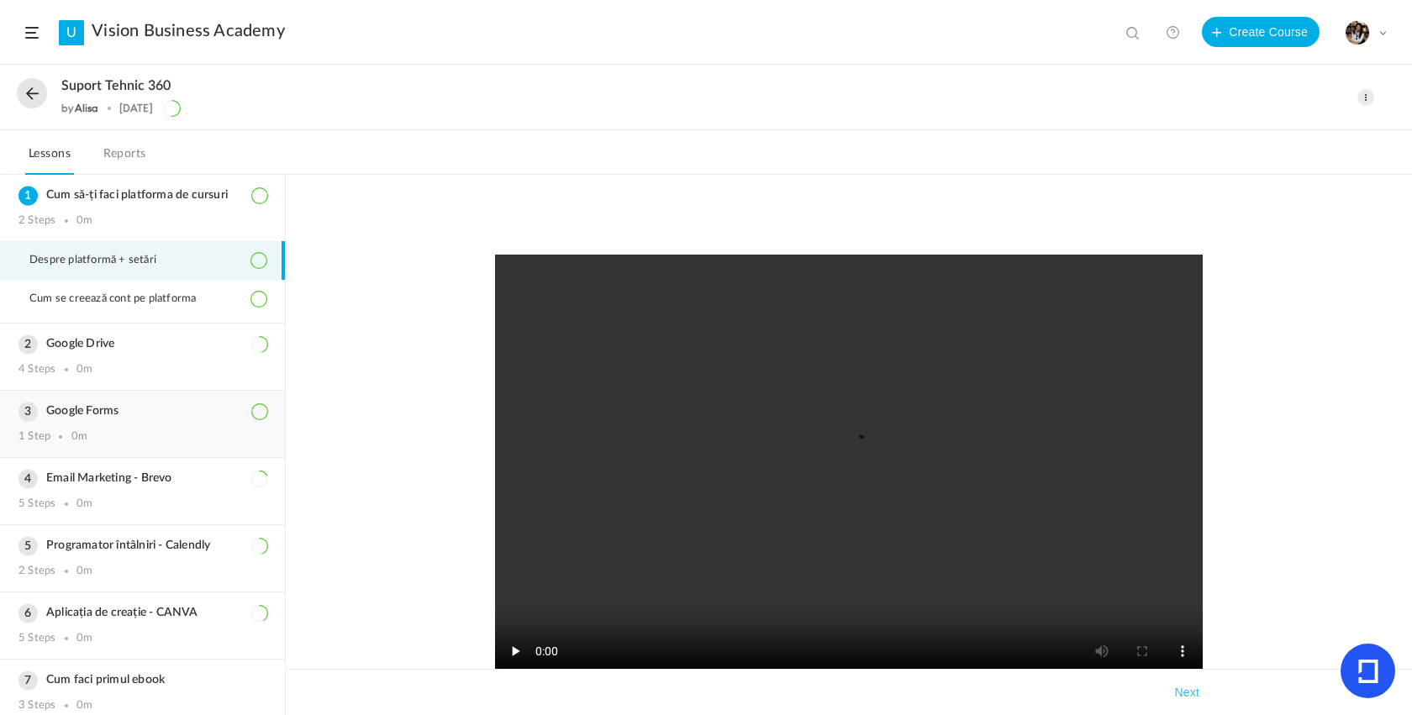
scroll to position [113, 0]
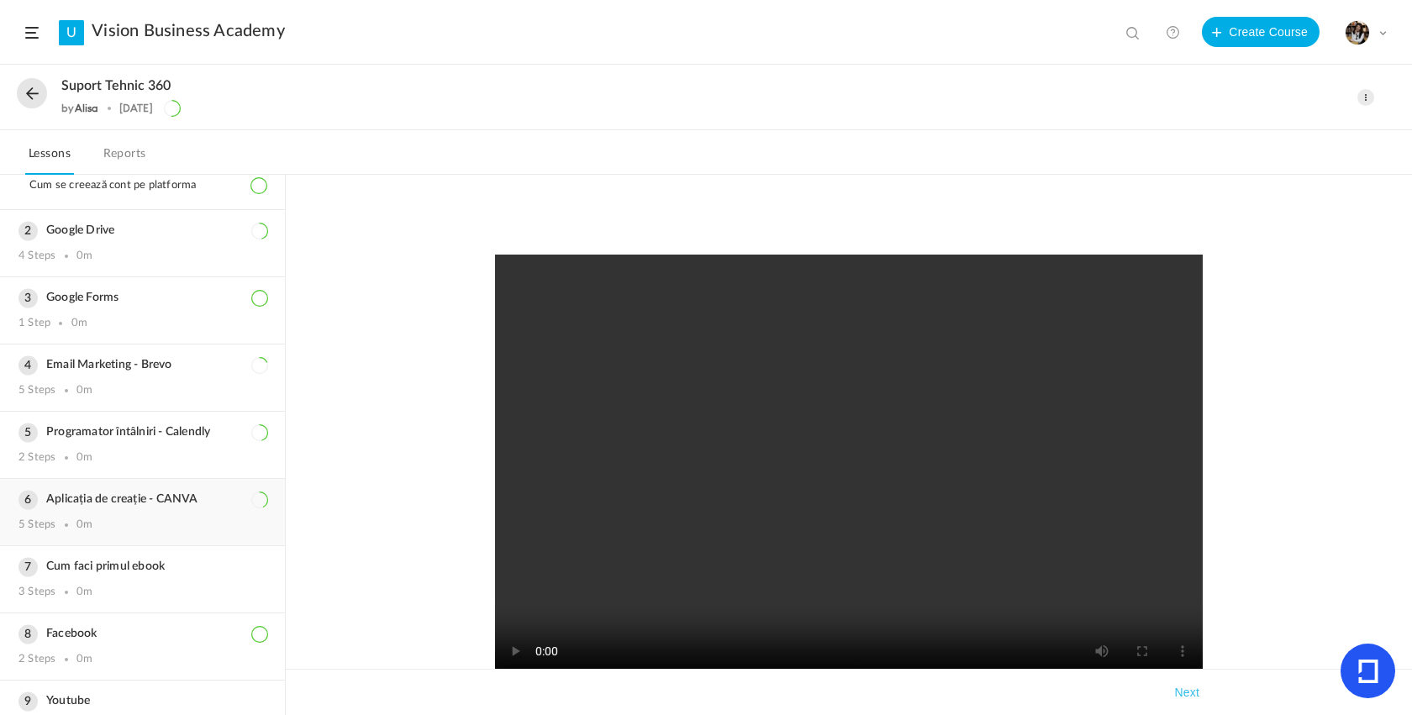
click at [162, 532] on div "5 Steps 0m" at bounding box center [142, 524] width 248 height 13
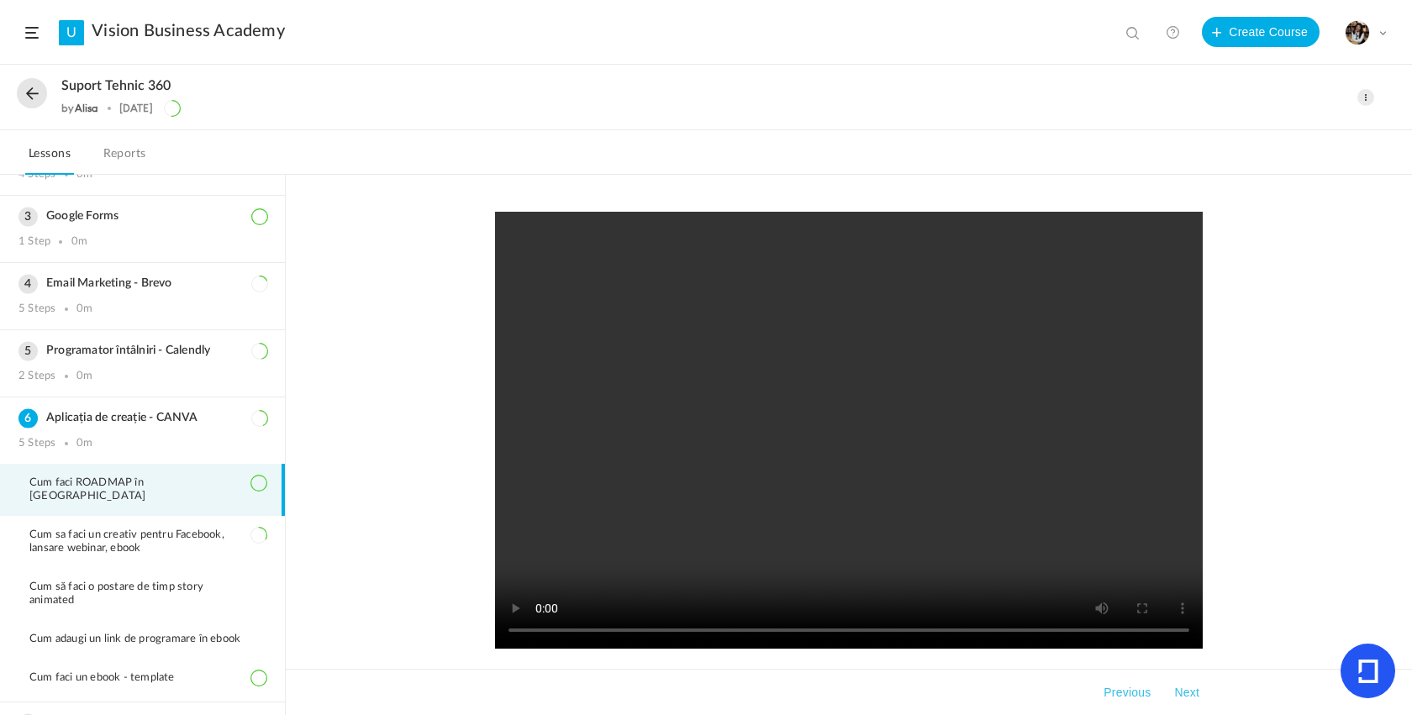
click at [36, 98] on button at bounding box center [32, 93] width 30 height 30
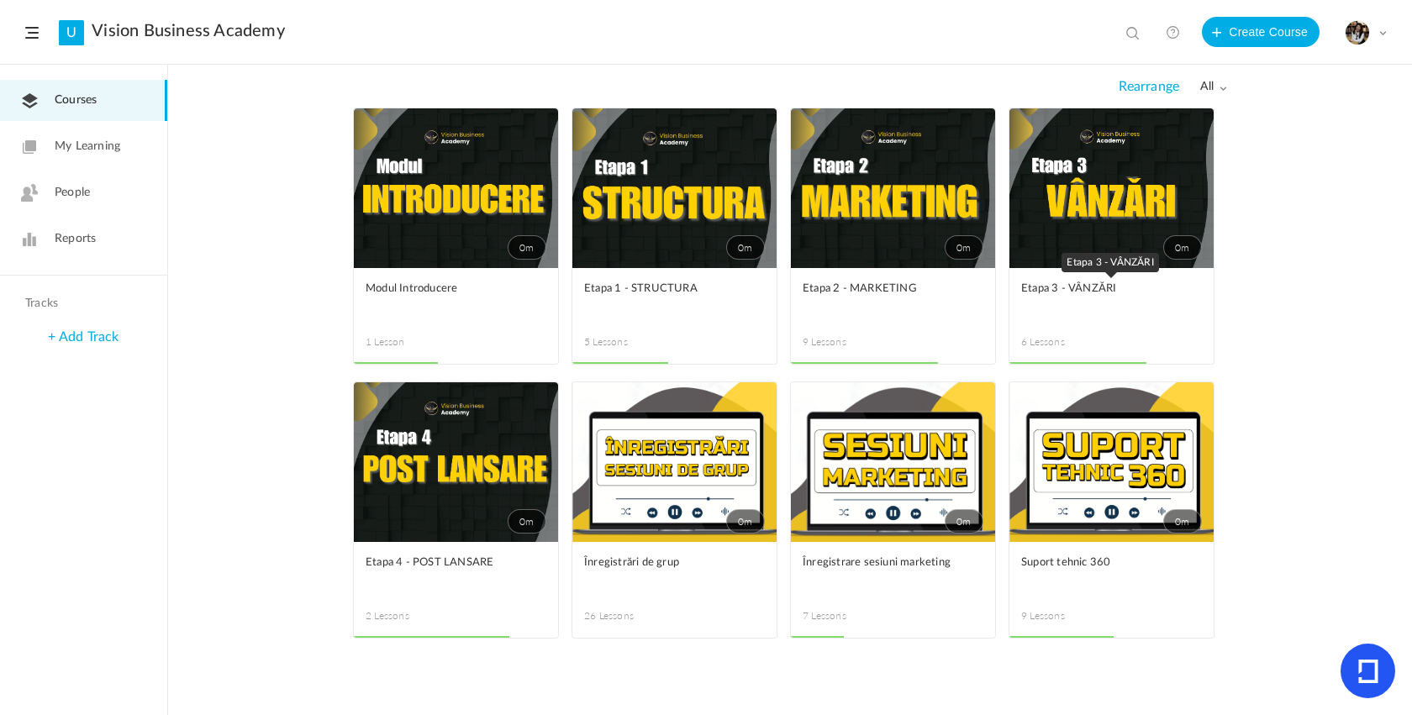
click at [1092, 270] on figcaption "Etapa 3 - VÂNZĂRI 6 Lessons" at bounding box center [1111, 316] width 204 height 96
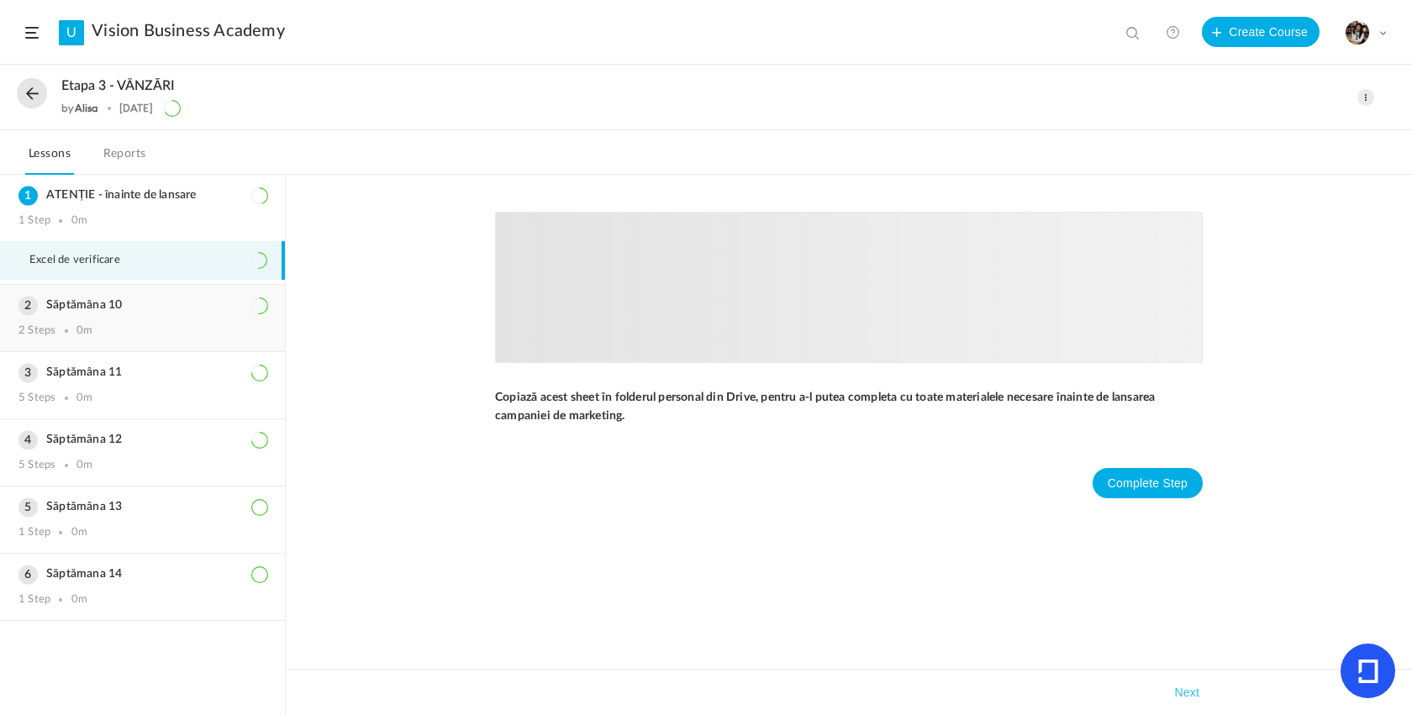
click at [158, 330] on div "2 Steps 0m" at bounding box center [142, 330] width 248 height 13
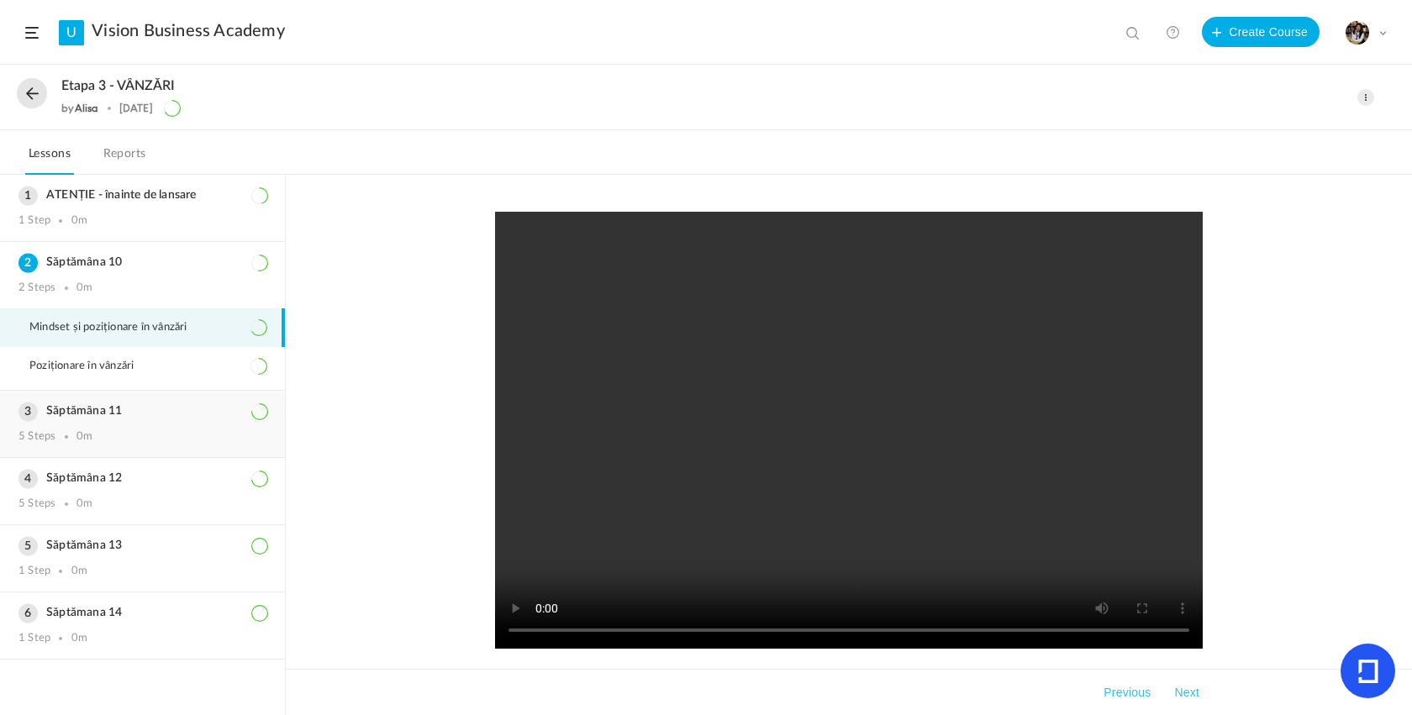
click at [52, 455] on div "Săptămâna 11 5 Steps 0m" at bounding box center [142, 424] width 285 height 66
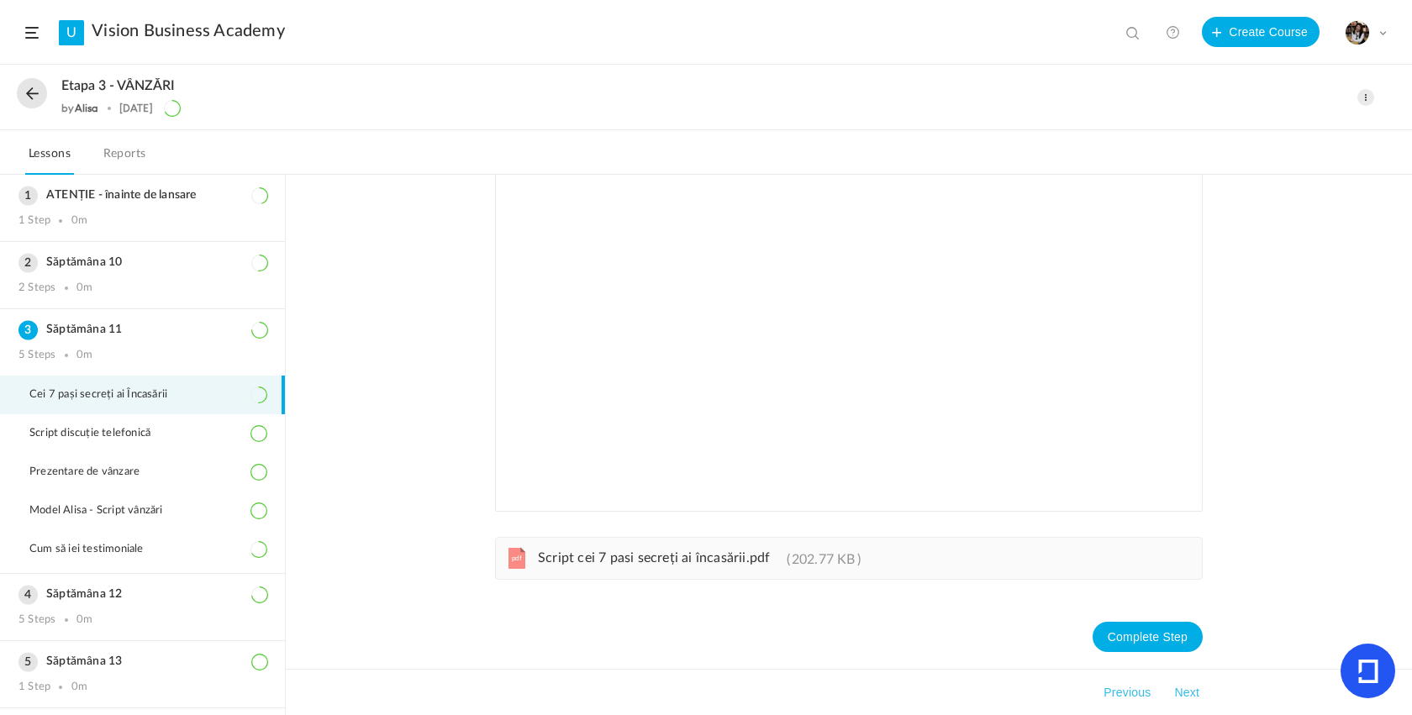
scroll to position [139, 0]
drag, startPoint x: 184, startPoint y: 397, endPoint x: 18, endPoint y: 397, distance: 165.5
click at [18, 397] on li "Cei 7 pași secreți ai Încasării" at bounding box center [142, 395] width 285 height 39
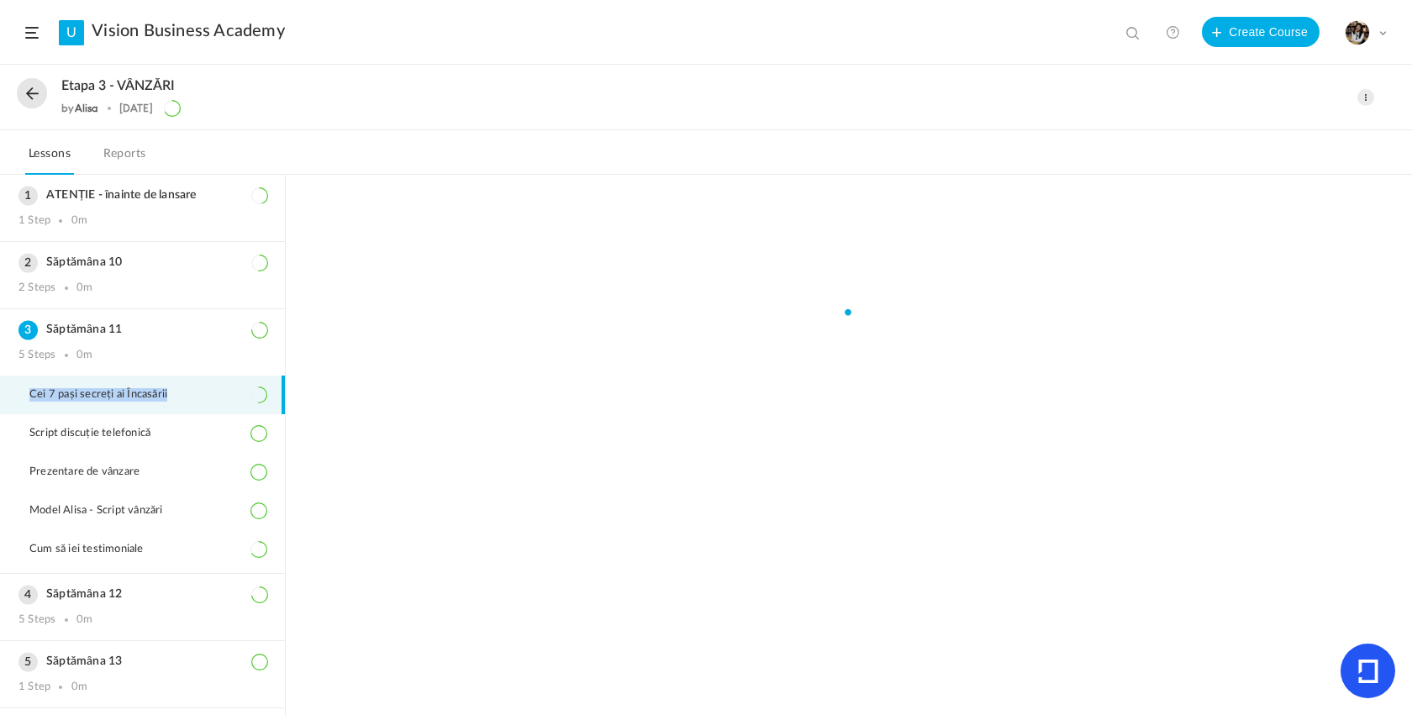
copy span "Cei 7 pași secreți ai Încasării"
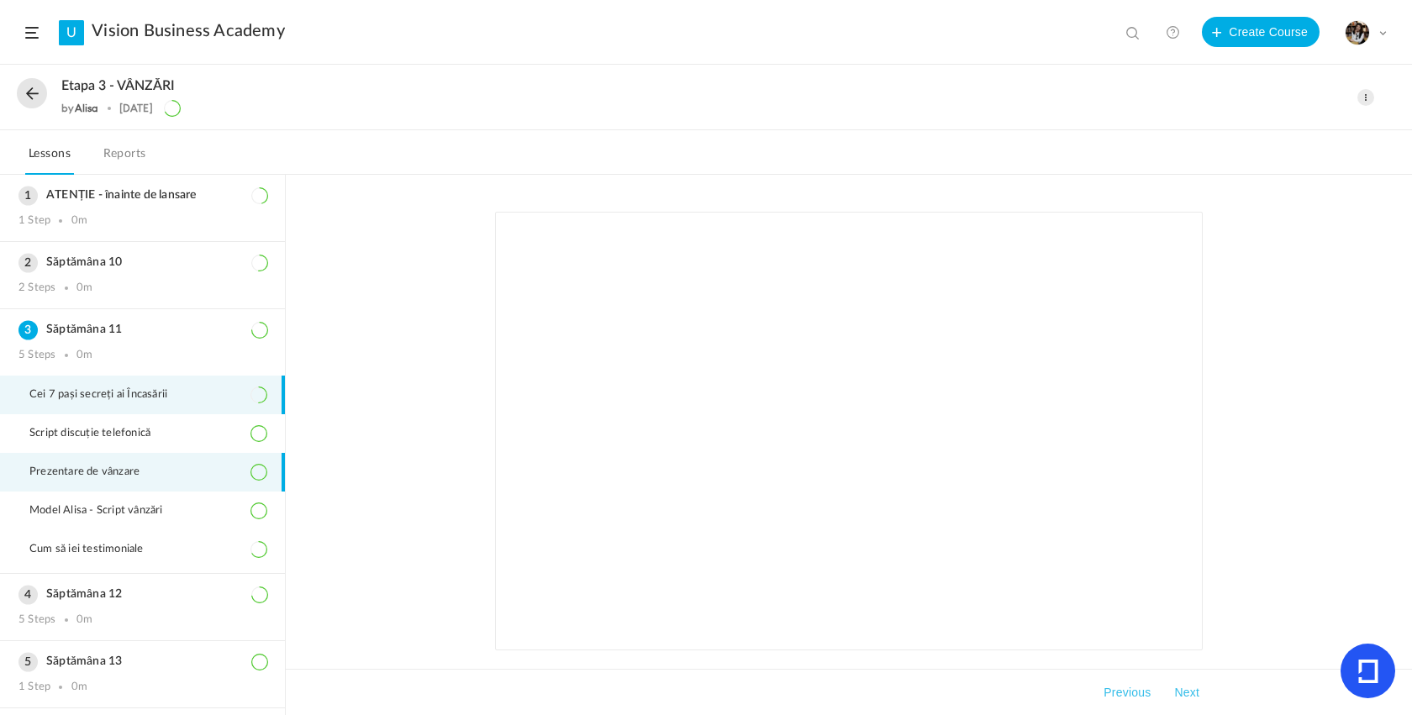
click at [147, 479] on span "Prezentare de vânzare" at bounding box center [94, 472] width 131 height 13
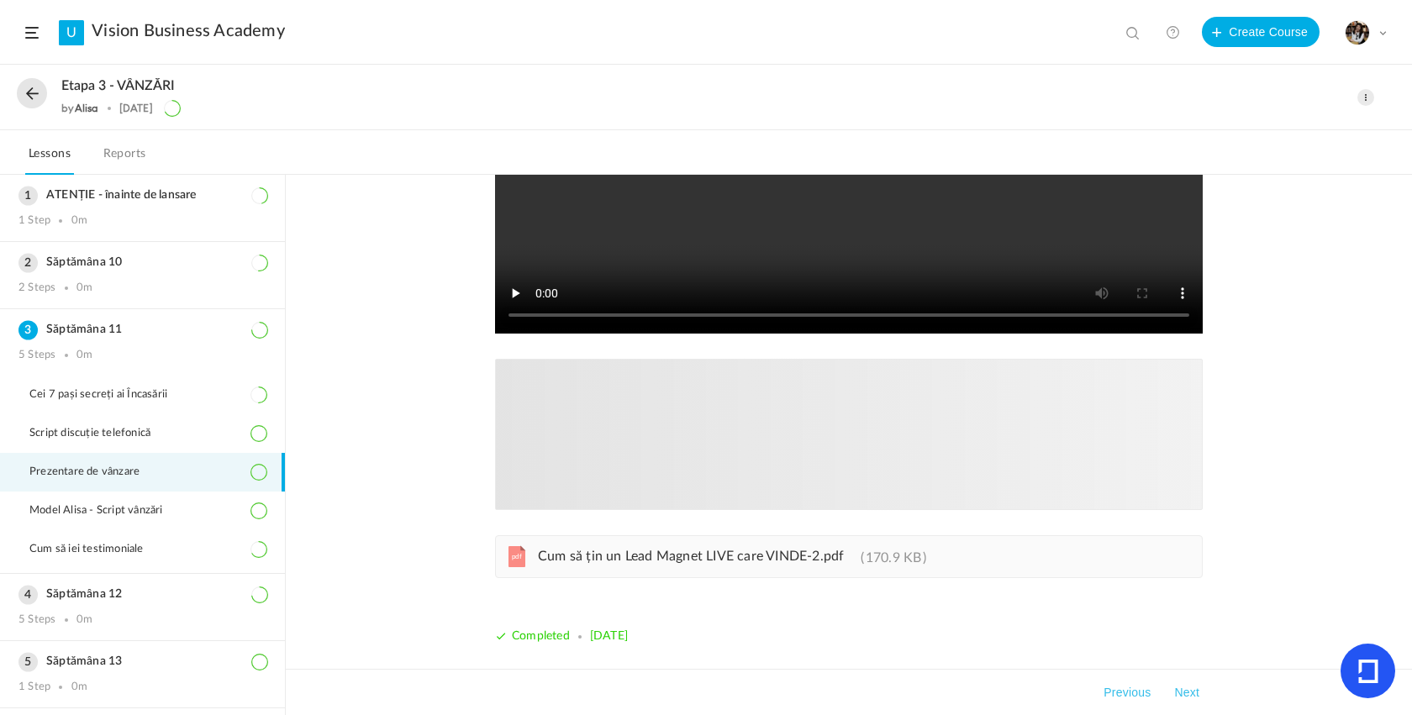
scroll to position [315, 0]
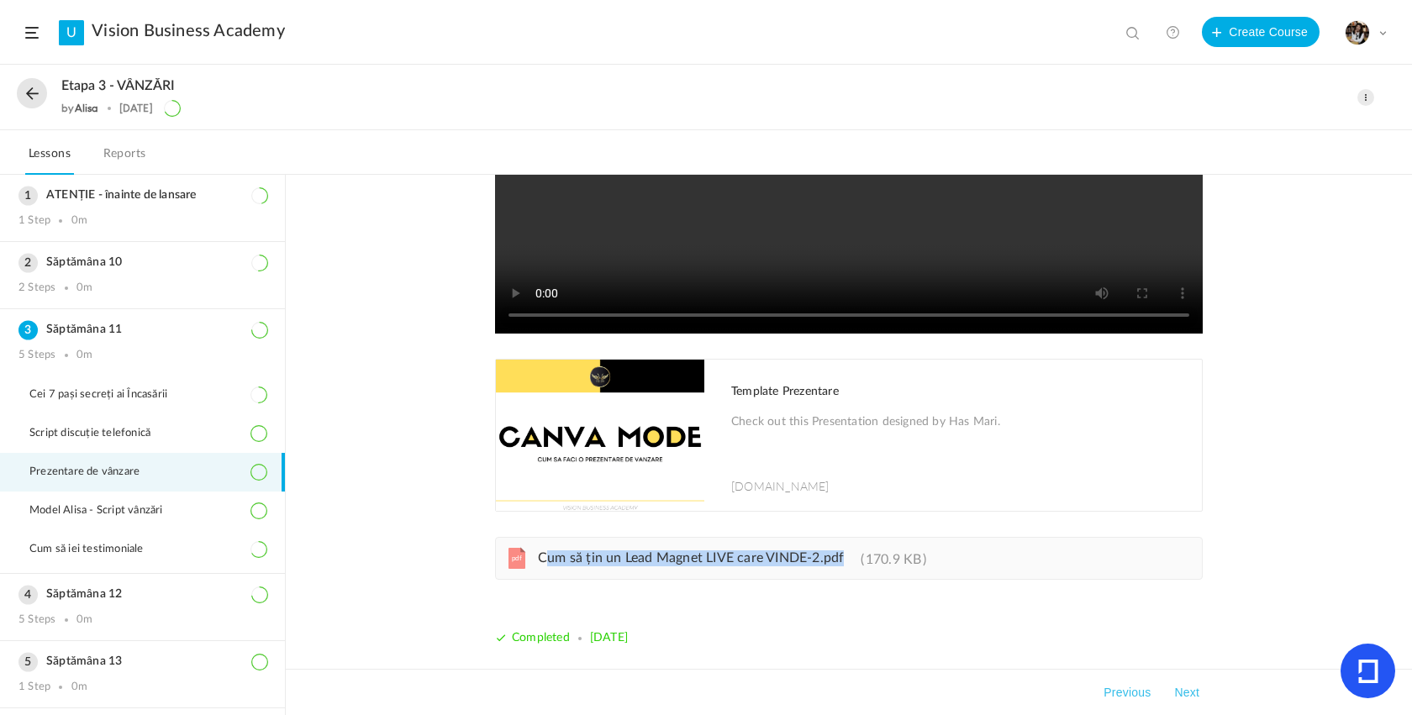
drag, startPoint x: 845, startPoint y: 566, endPoint x: 541, endPoint y: 554, distance: 303.6
click at [541, 555] on link "pdf Cum să țin un Lead Magnet LIVE care VINDE-2.pdf 170.9 KB" at bounding box center [726, 561] width 402 height 13
click at [643, 460] on img at bounding box center [600, 435] width 208 height 151
